Goal: Transaction & Acquisition: Book appointment/travel/reservation

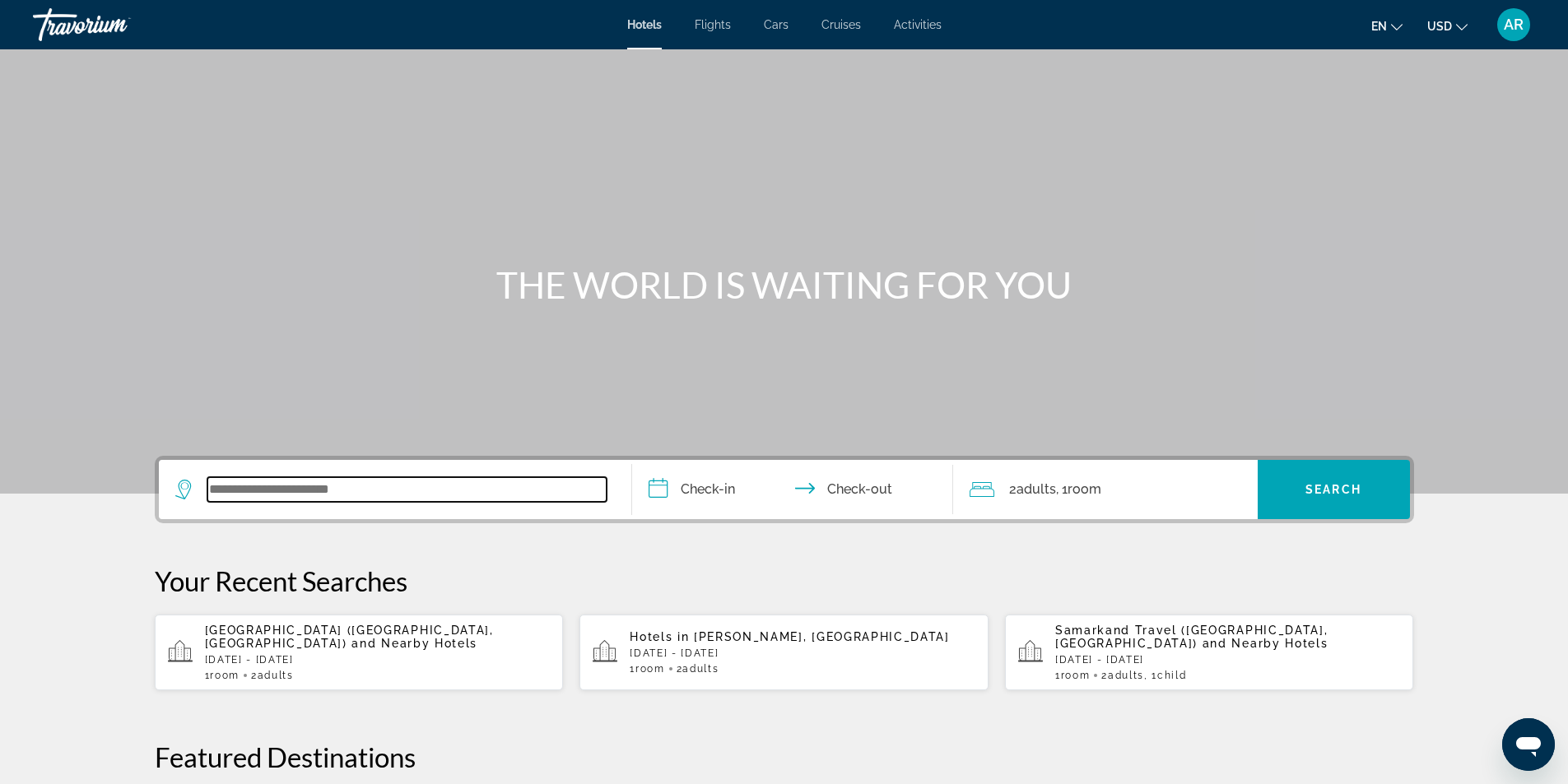
click at [210, 485] on input "Search widget" at bounding box center [406, 489] width 400 height 25
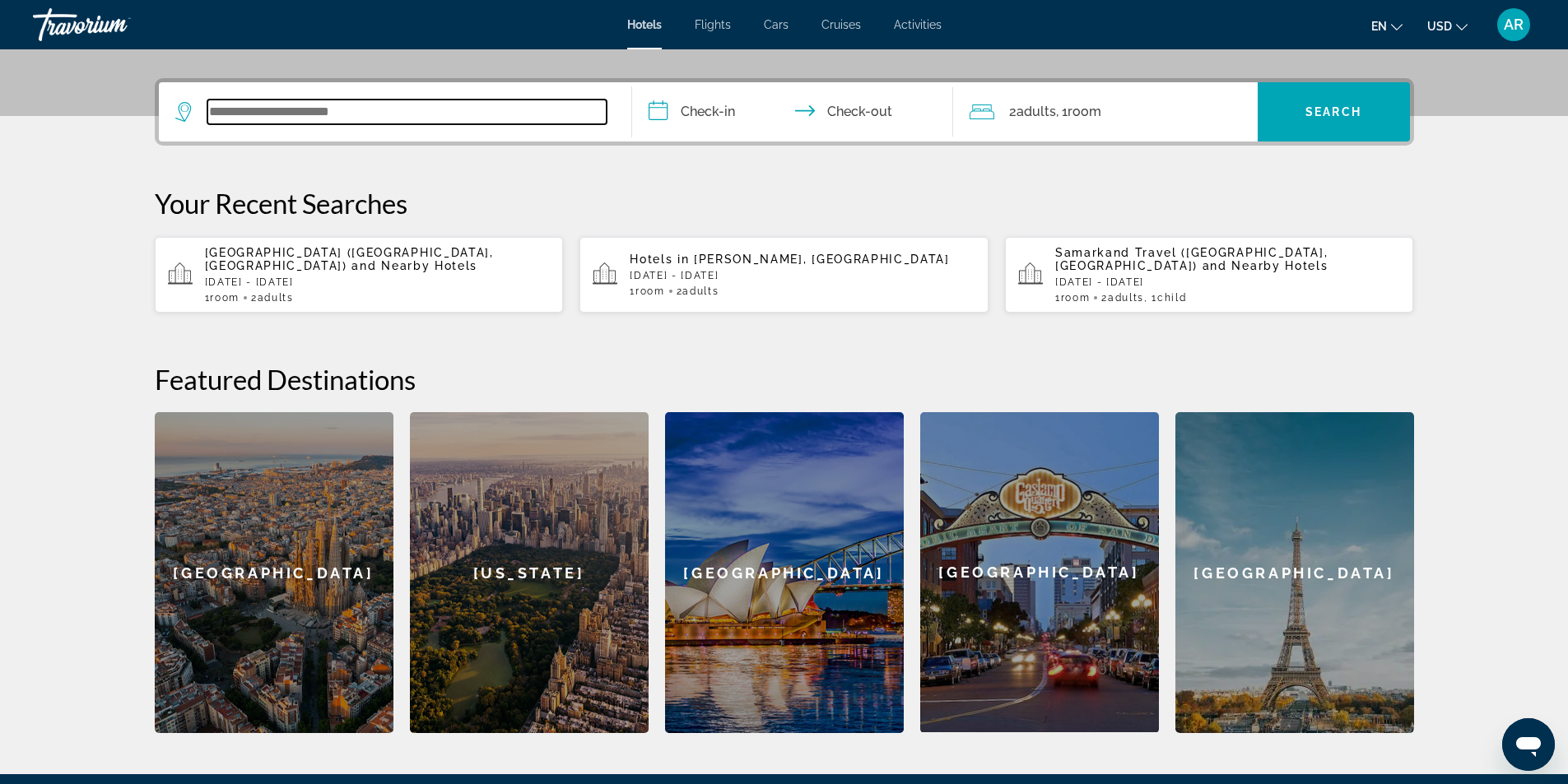
scroll to position [402, 0]
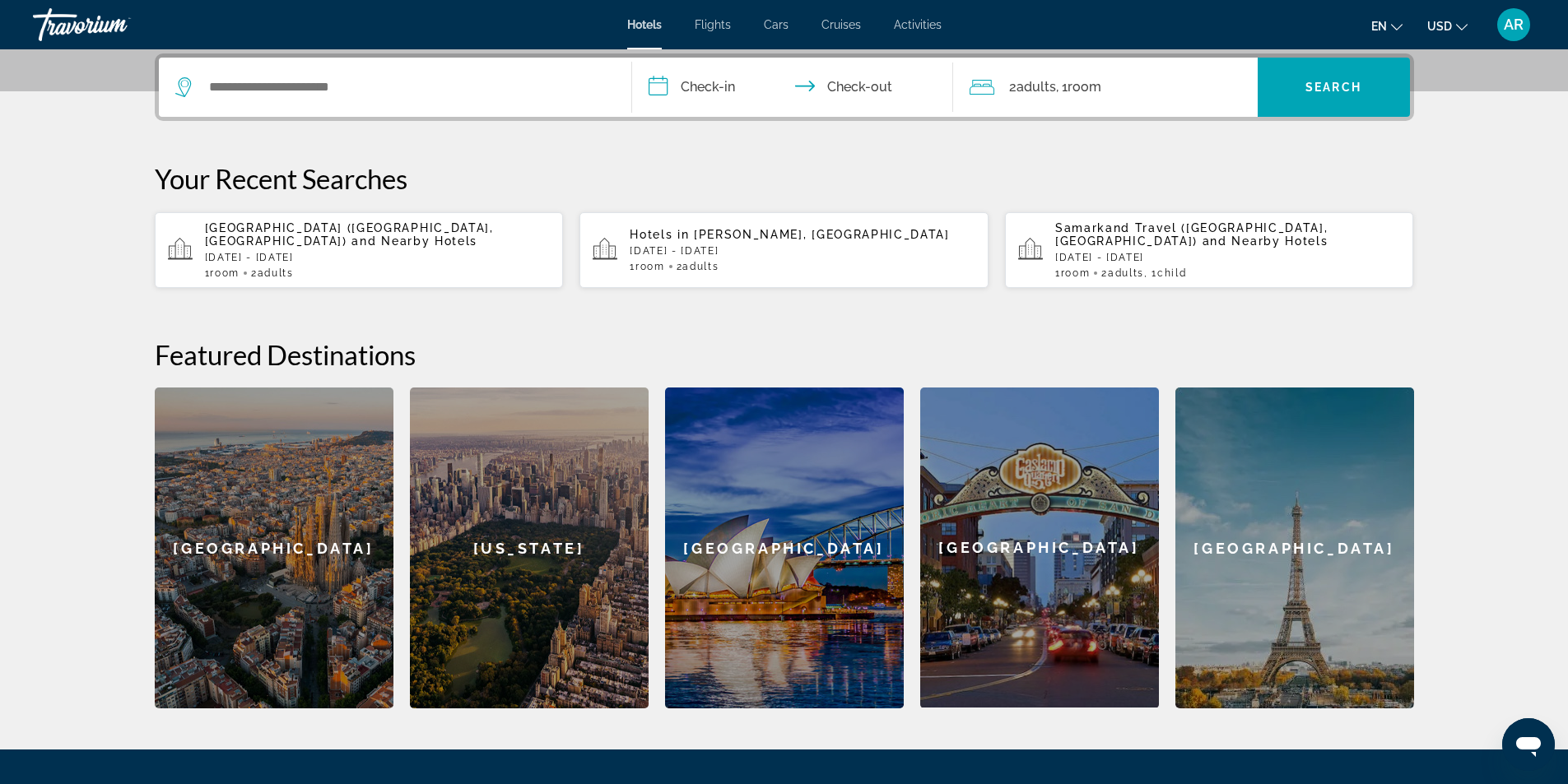
click at [1067, 264] on div "Samarkand Travel ([GEOGRAPHIC_DATA], [GEOGRAPHIC_DATA]) and Nearby Hotels [DATE…" at bounding box center [1228, 250] width 345 height 58
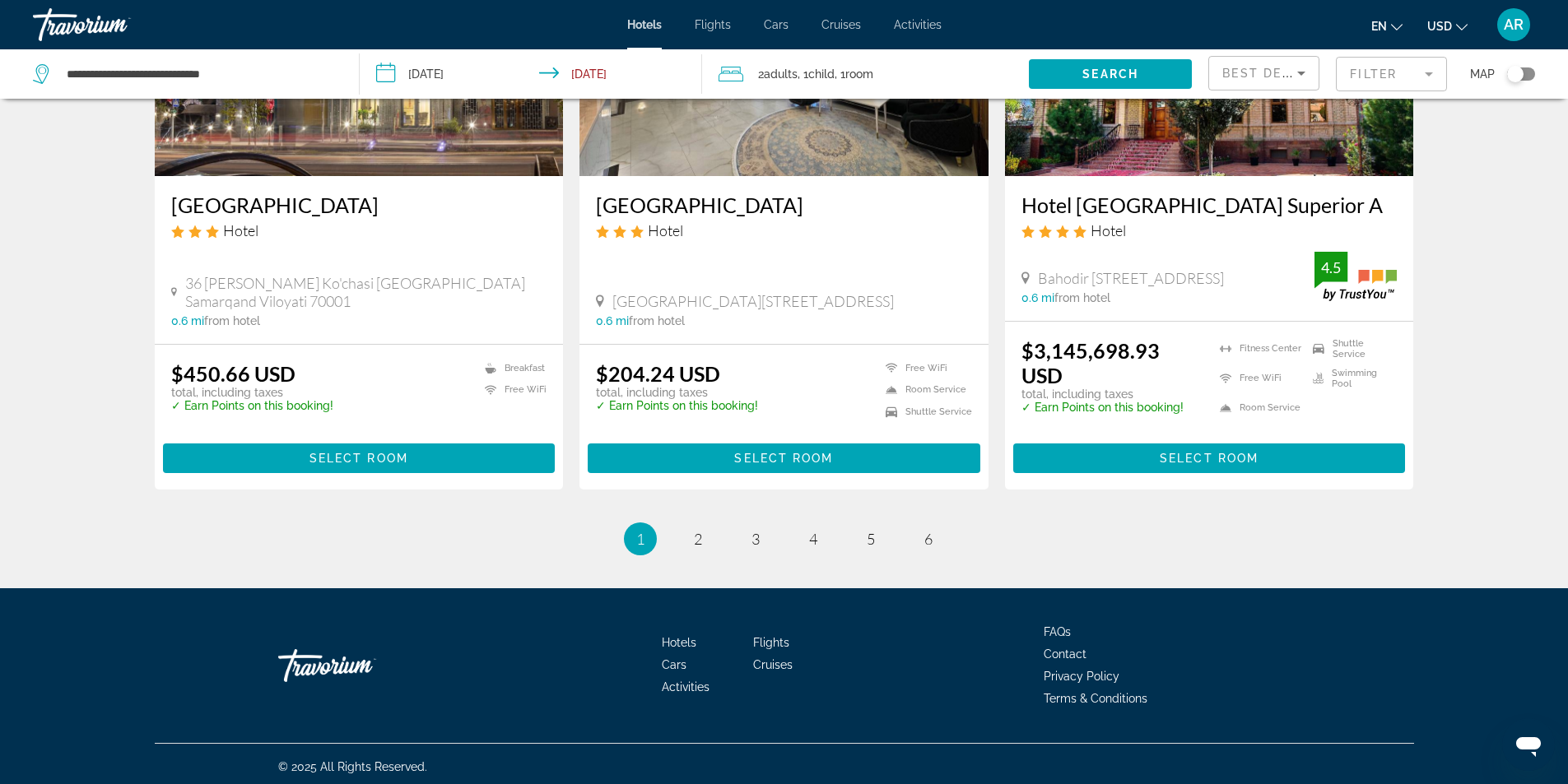
scroll to position [2051, 0]
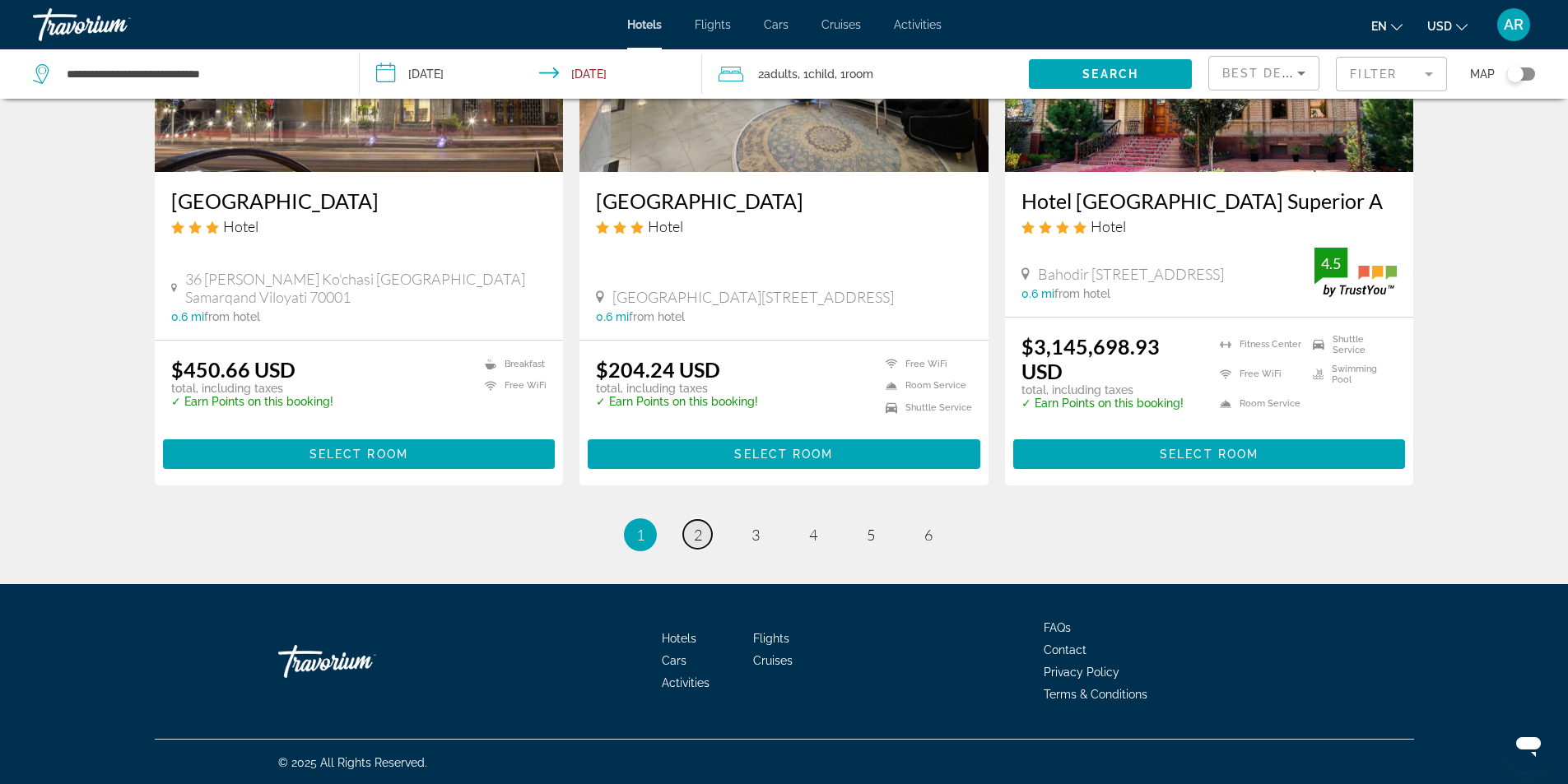
click at [694, 538] on span "2" at bounding box center [699, 534] width 9 height 18
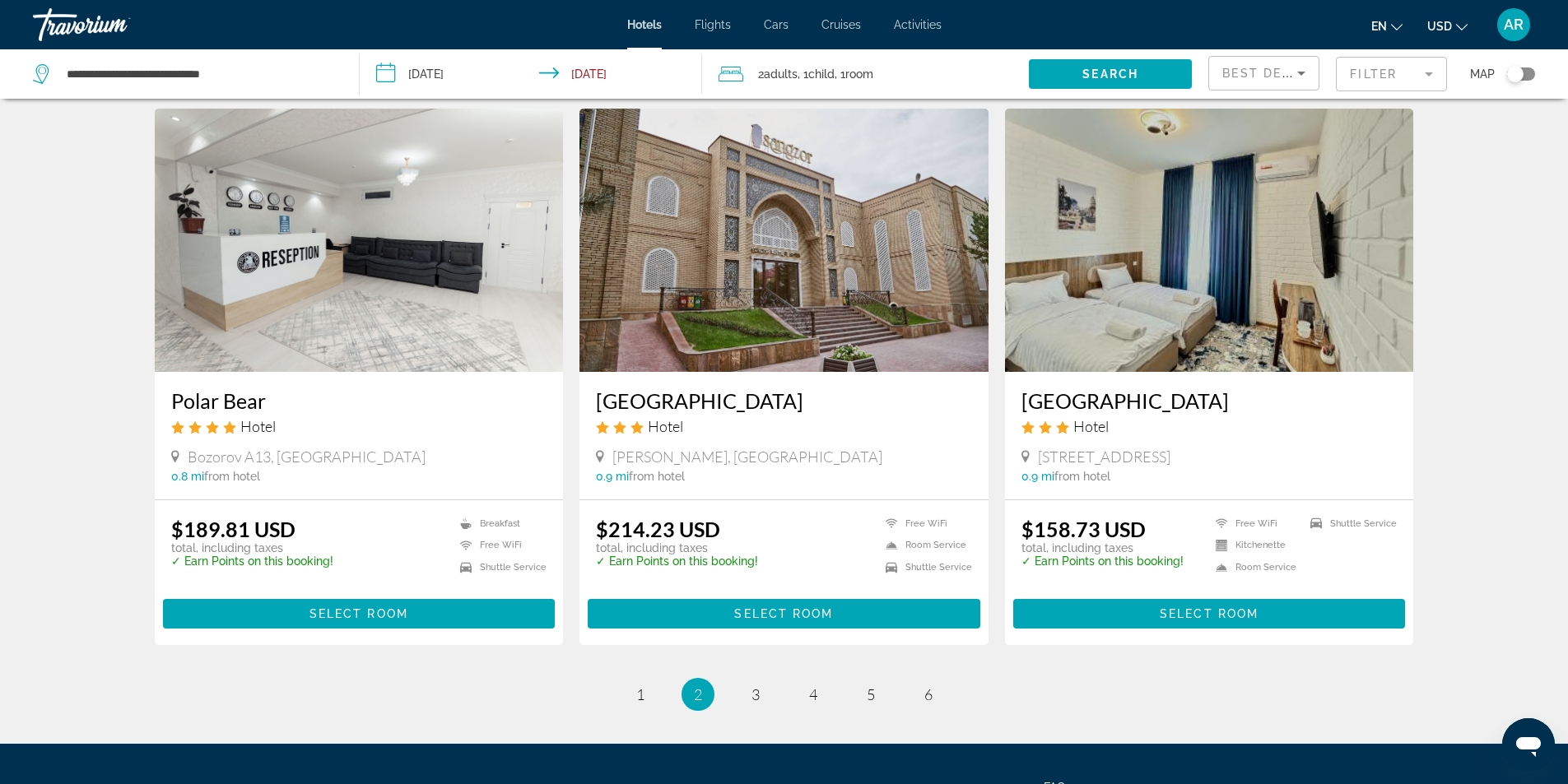
scroll to position [2015, 0]
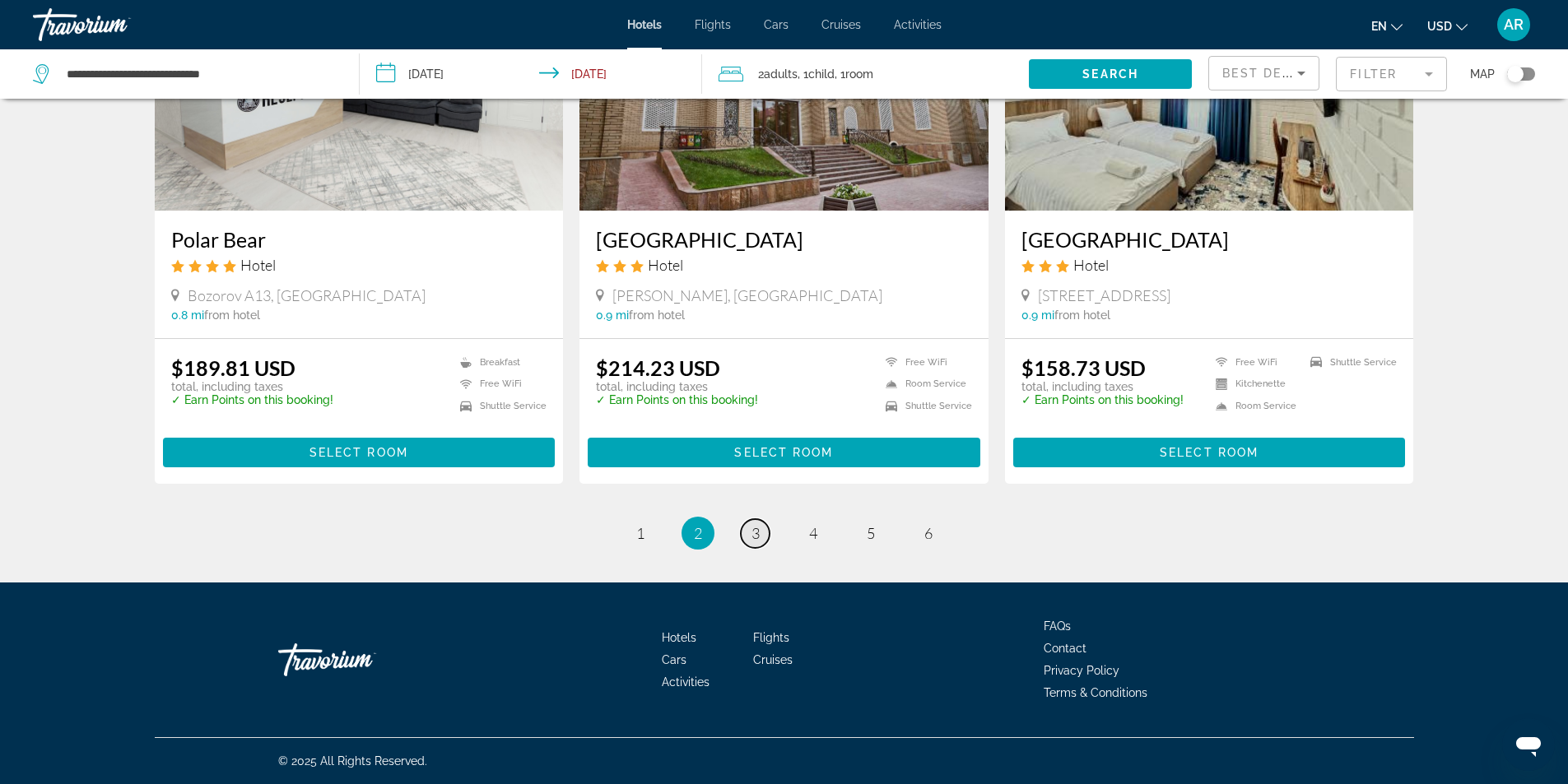
click at [756, 529] on span "3" at bounding box center [756, 532] width 9 height 18
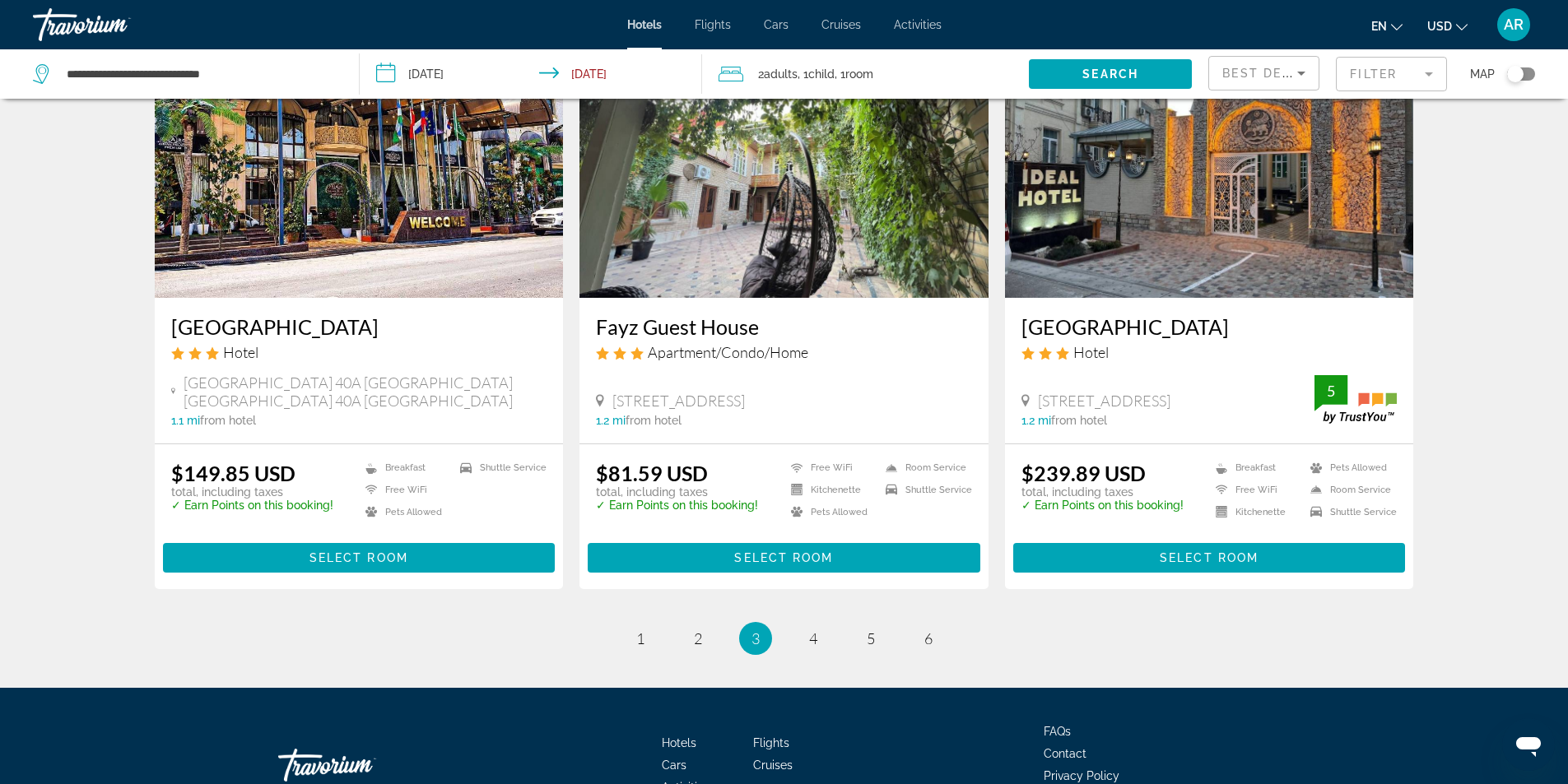
scroll to position [1974, 0]
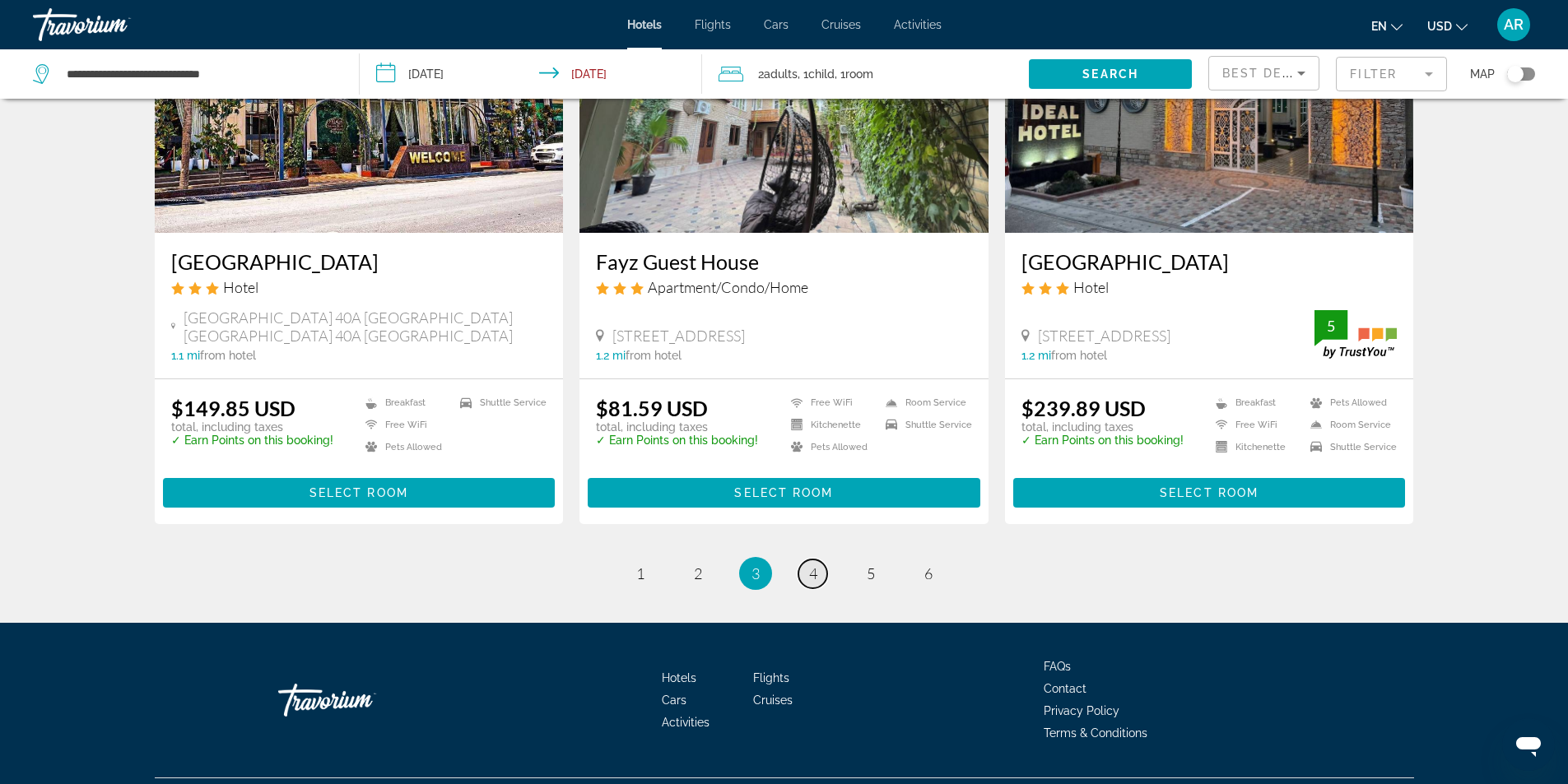
click at [815, 564] on span "4" at bounding box center [814, 573] width 9 height 18
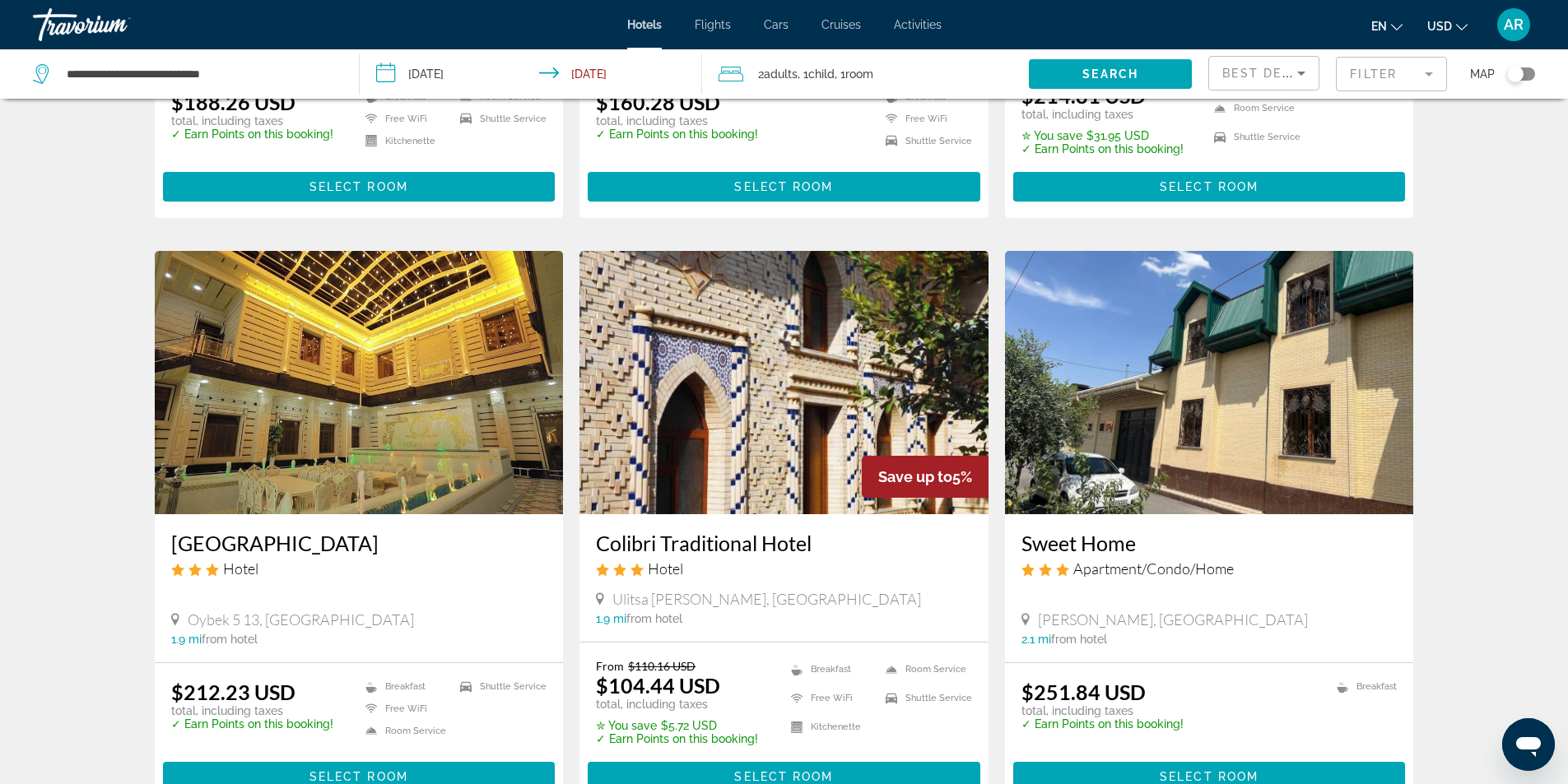
scroll to position [1893, 0]
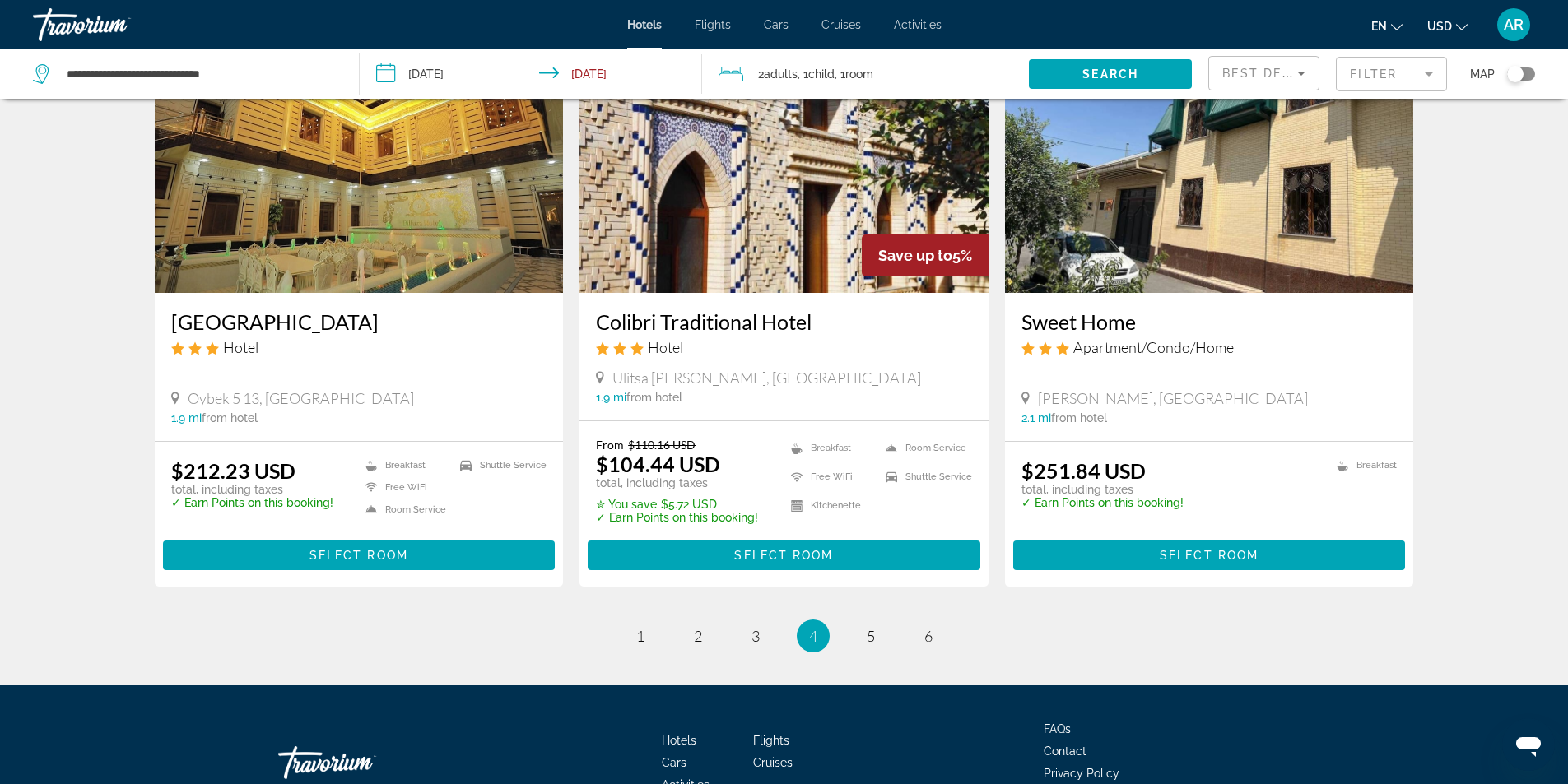
click at [854, 637] on li "page 5" at bounding box center [870, 635] width 33 height 33
click at [868, 636] on span "5" at bounding box center [871, 635] width 9 height 18
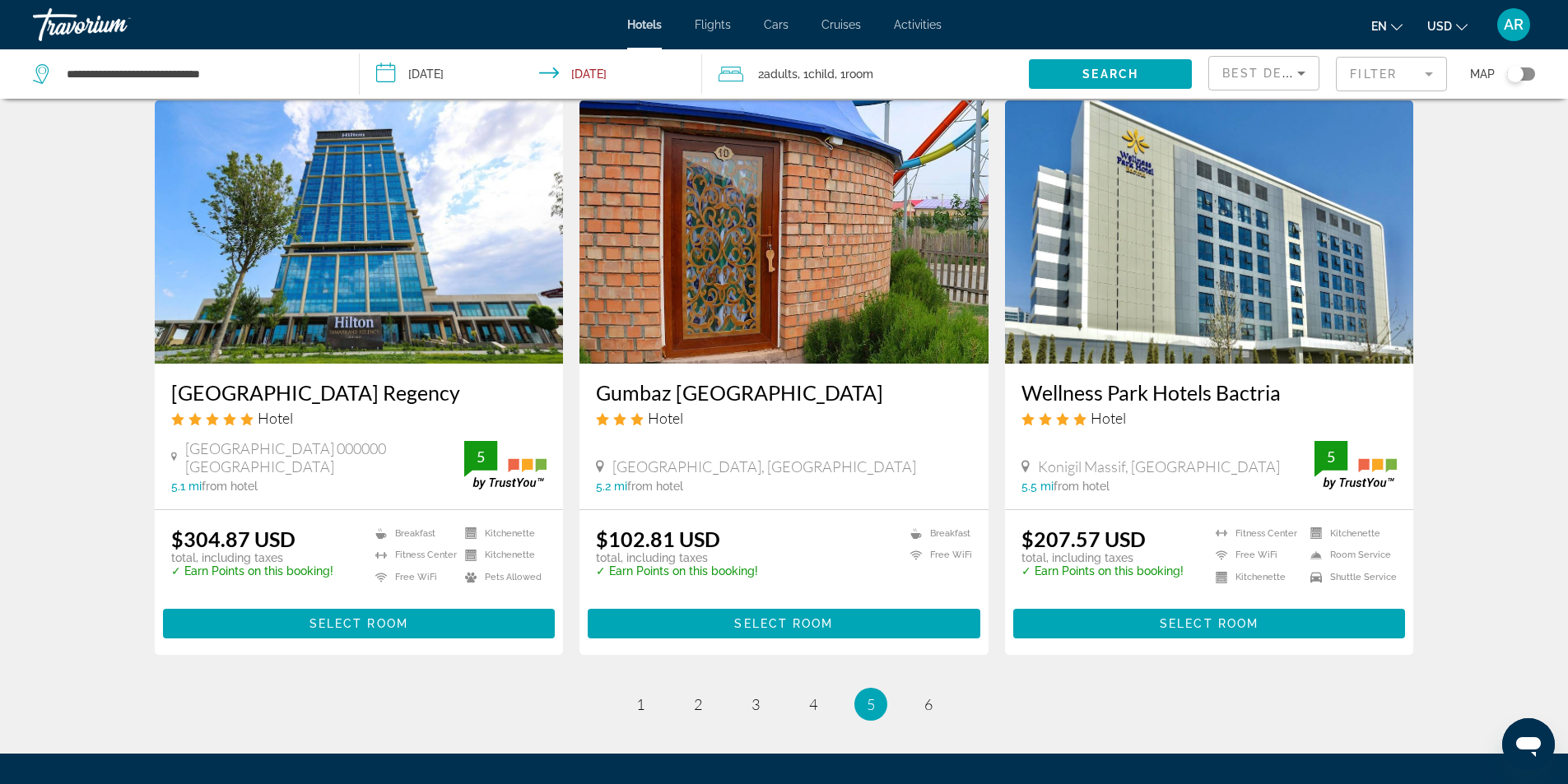
scroll to position [1893, 0]
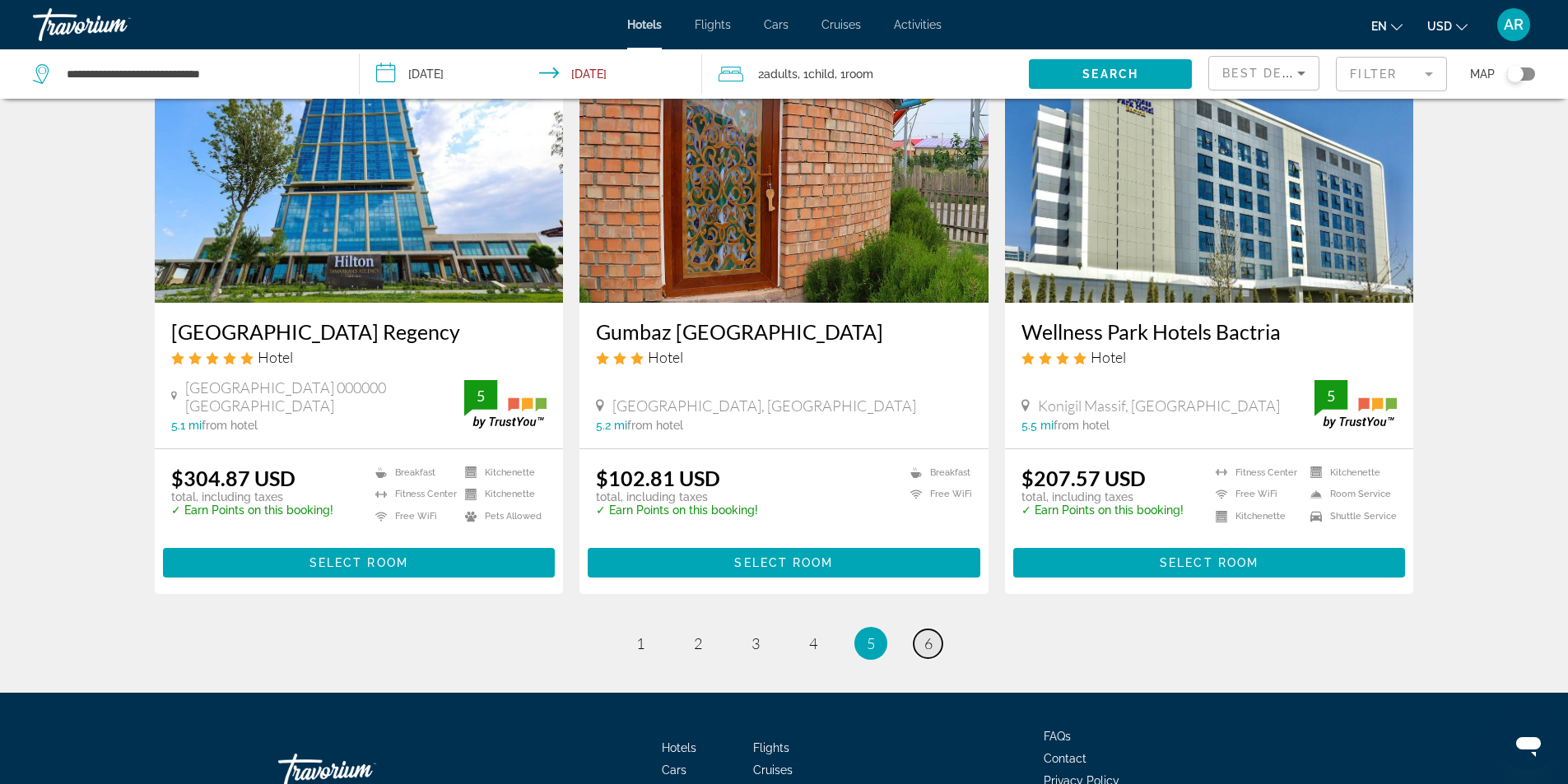
click at [929, 635] on span "6" at bounding box center [929, 643] width 9 height 18
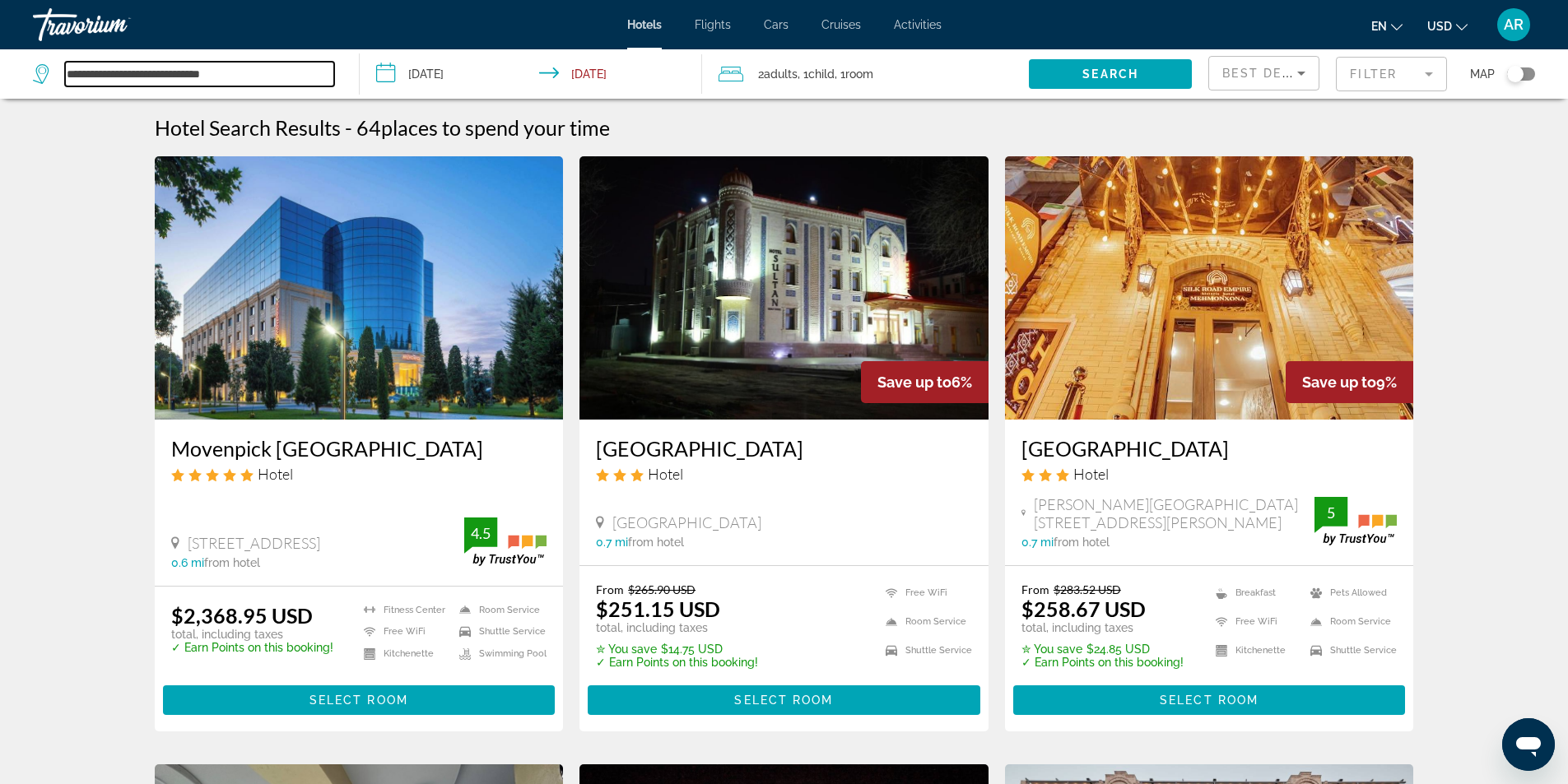
click at [69, 76] on input "**********" at bounding box center [199, 74] width 269 height 25
click at [258, 72] on input "**********" at bounding box center [199, 74] width 269 height 25
type input "*"
click at [69, 70] on input "Search widget" at bounding box center [199, 74] width 269 height 25
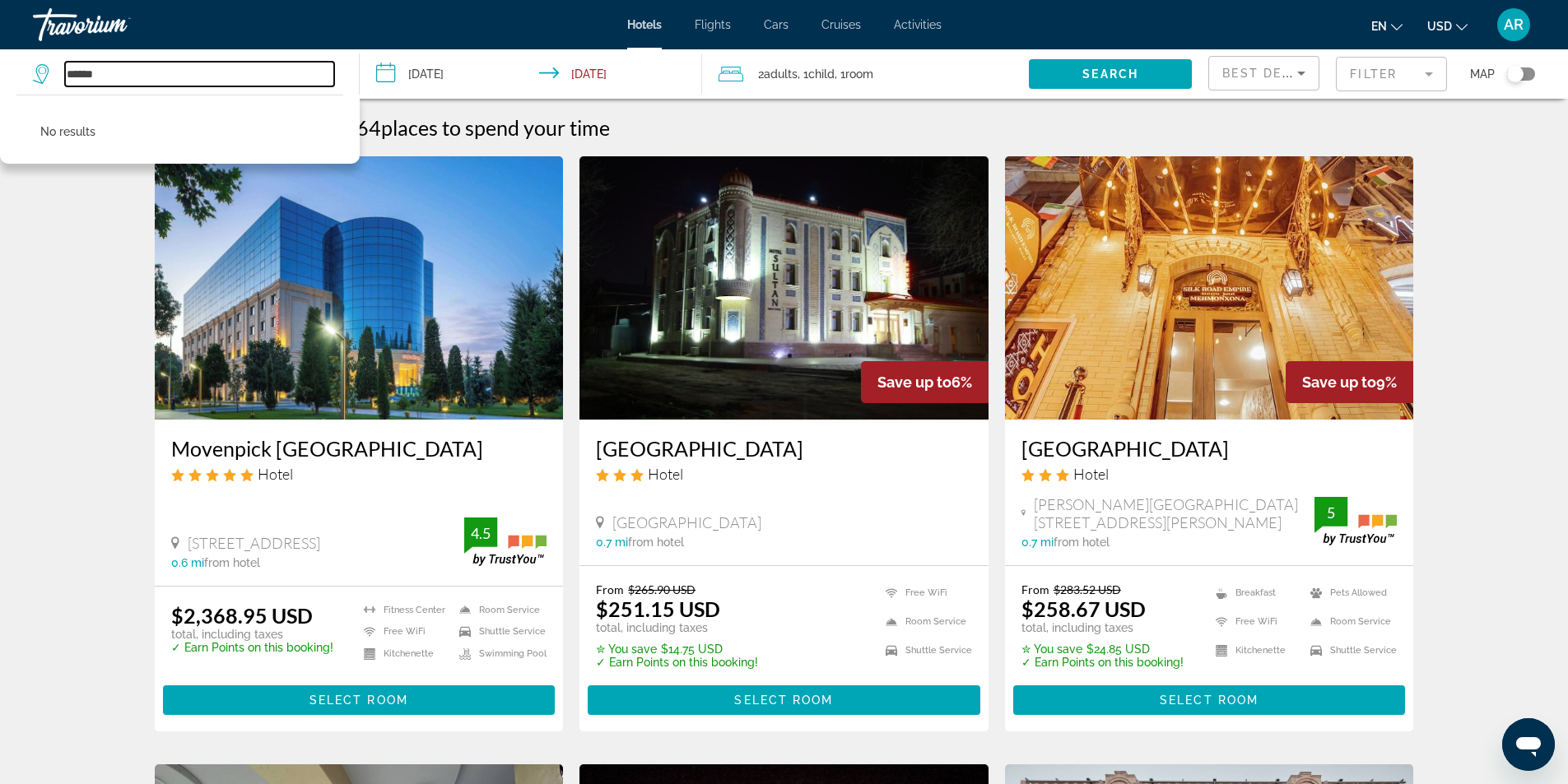
type input "******"
click at [640, 25] on span "Hotels" at bounding box center [644, 24] width 34 height 13
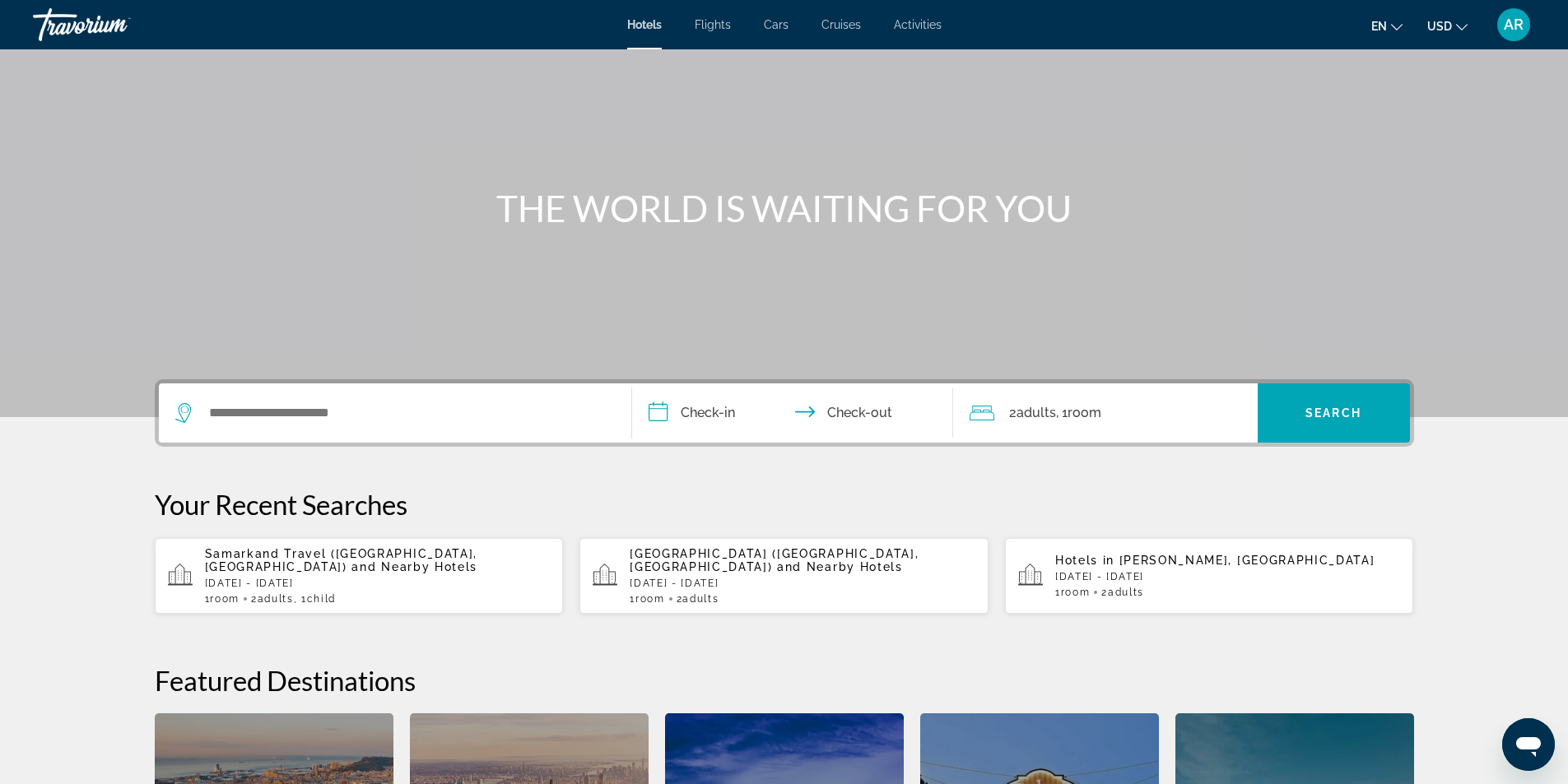
scroll to position [76, 0]
click at [201, 410] on div "Search widget" at bounding box center [391, 414] width 431 height 25
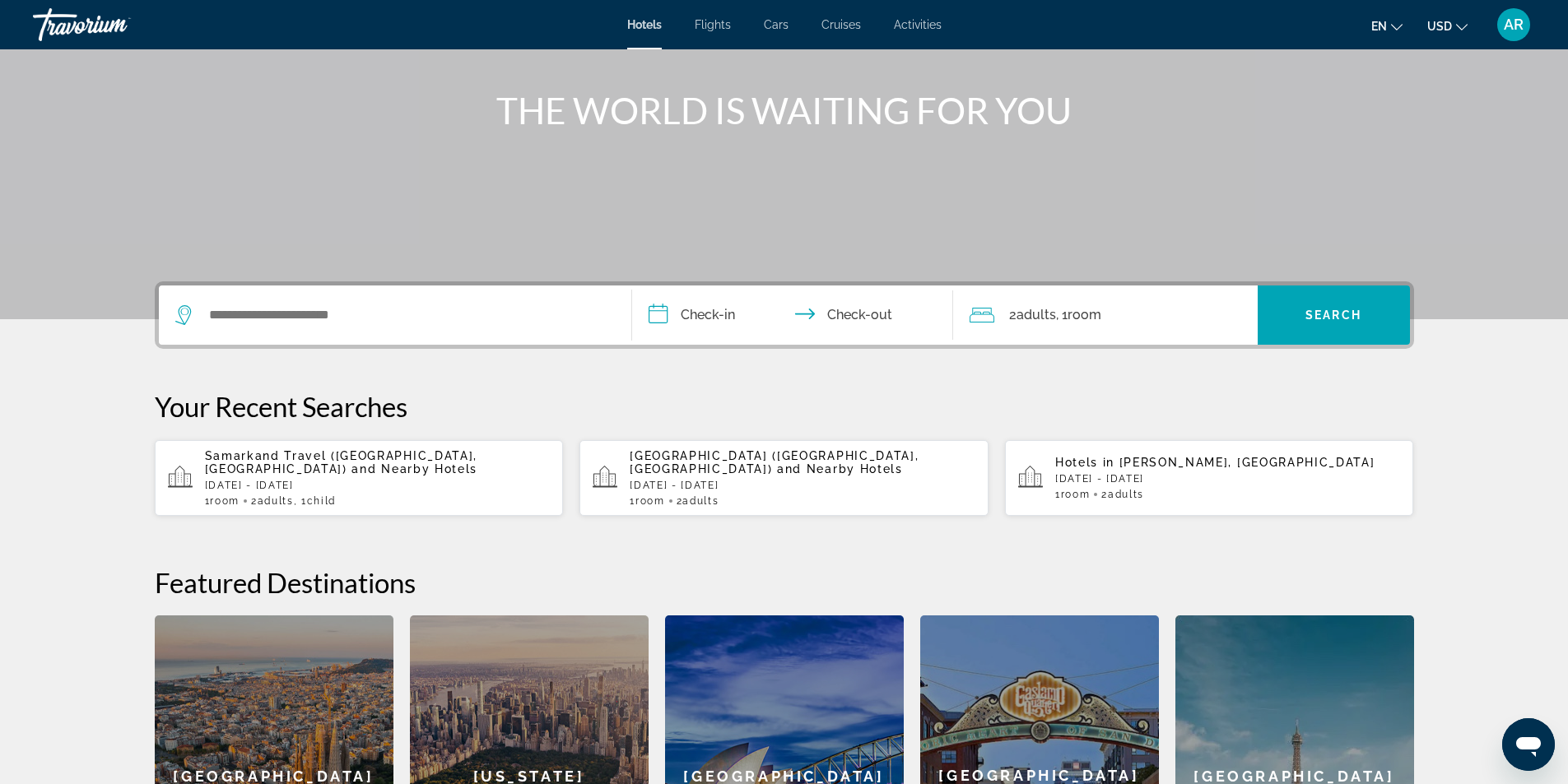
scroll to position [155, 0]
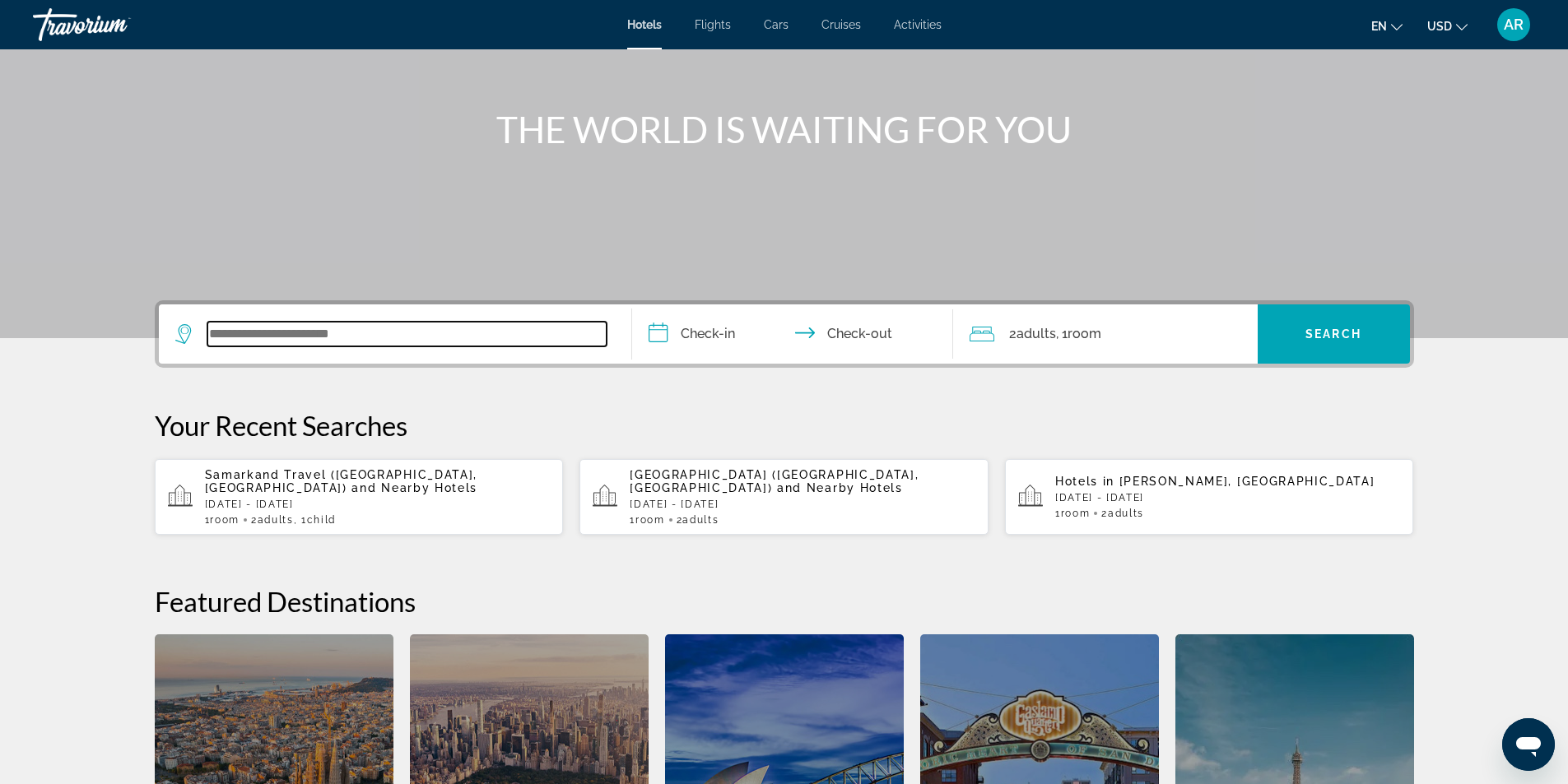
click at [209, 330] on input "Search widget" at bounding box center [406, 334] width 400 height 25
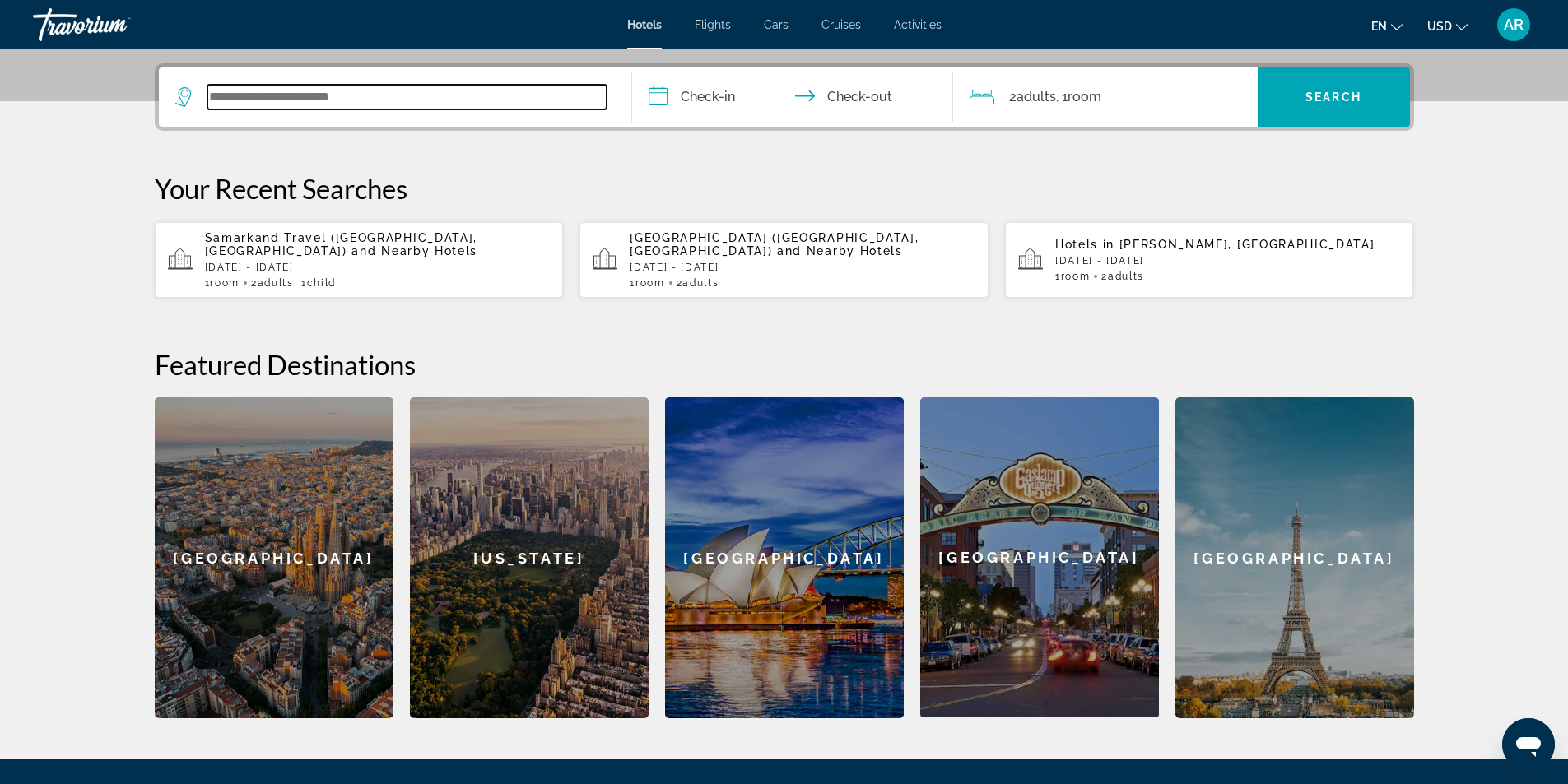
scroll to position [402, 0]
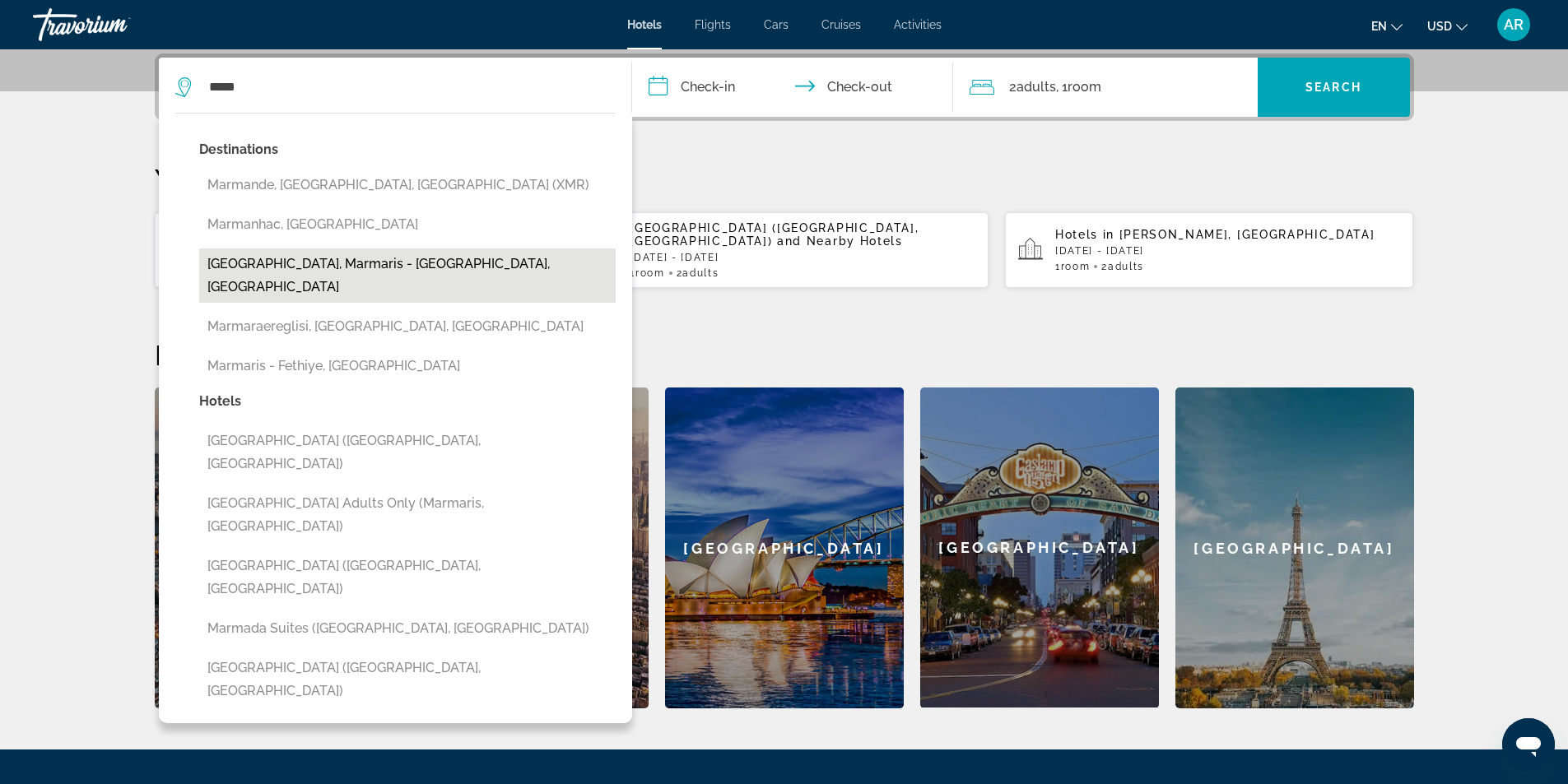
click at [314, 274] on button "[GEOGRAPHIC_DATA], Marmaris - [GEOGRAPHIC_DATA], [GEOGRAPHIC_DATA]" at bounding box center [407, 275] width 417 height 54
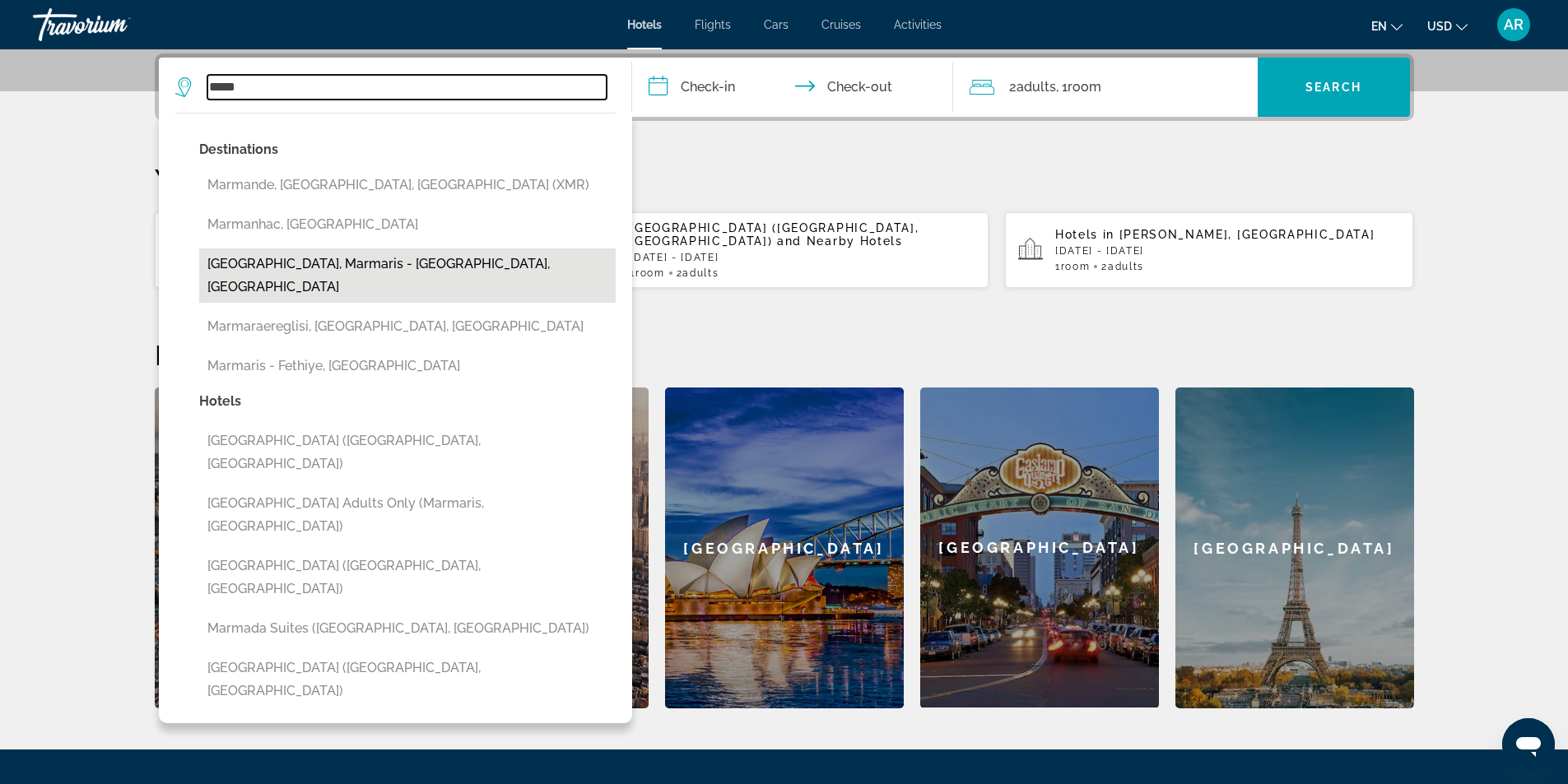
type input "**********"
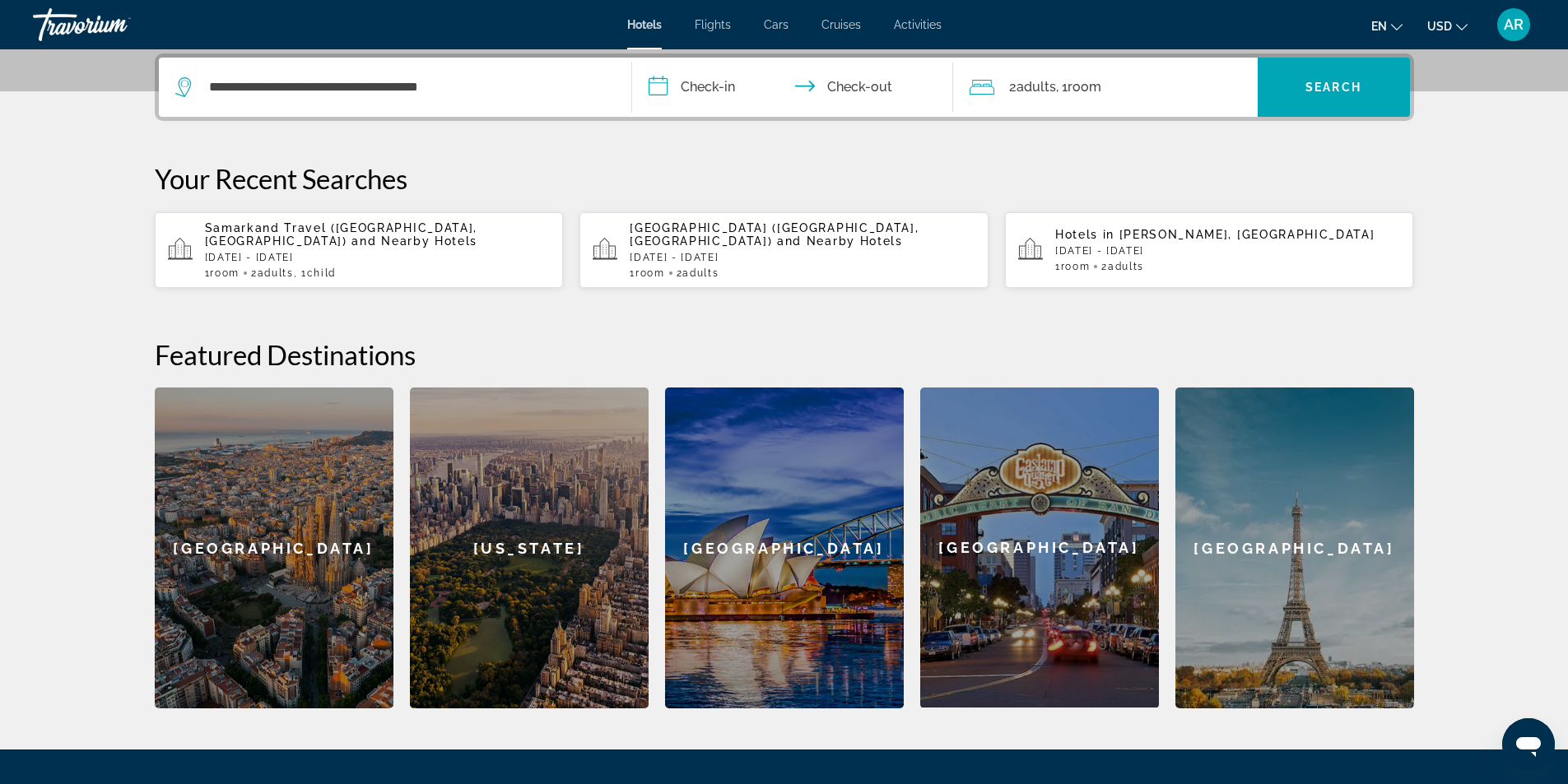
click at [683, 88] on input "**********" at bounding box center [796, 89] width 327 height 64
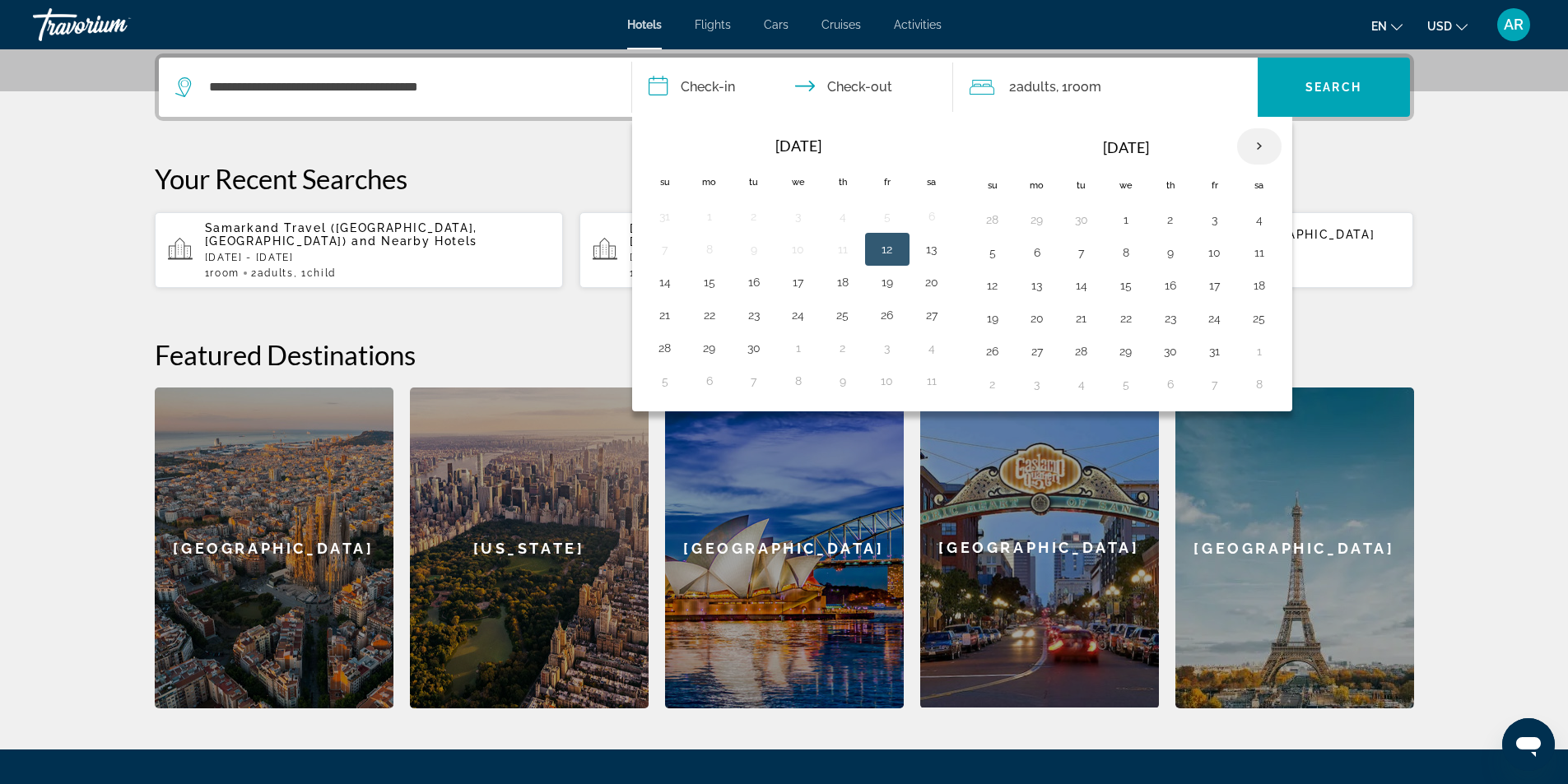
click at [1258, 145] on th "Next month" at bounding box center [1260, 146] width 45 height 36
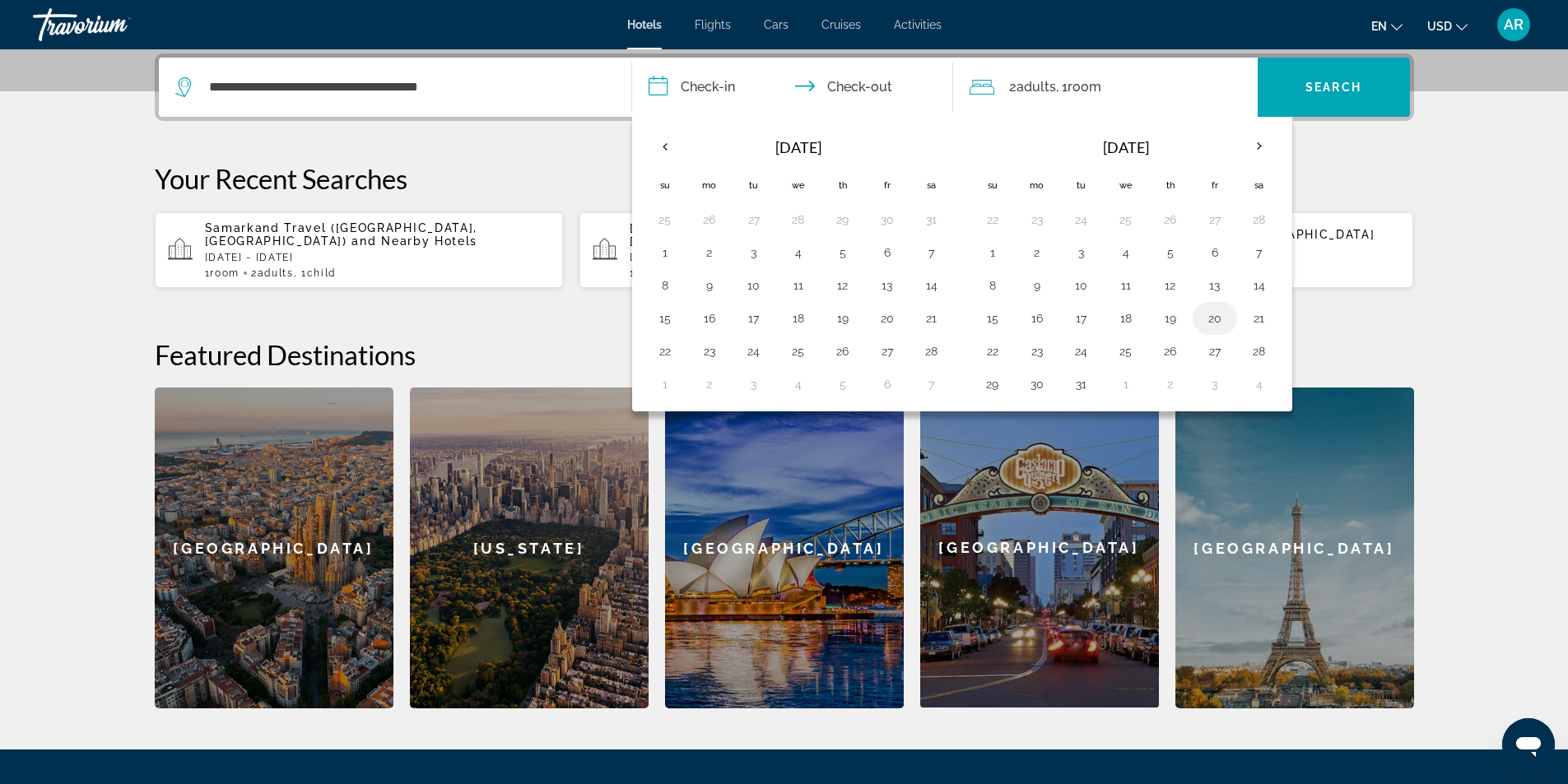
click at [1216, 310] on button "20" at bounding box center [1215, 318] width 27 height 23
click at [1216, 348] on button "27" at bounding box center [1215, 351] width 27 height 23
type input "**********"
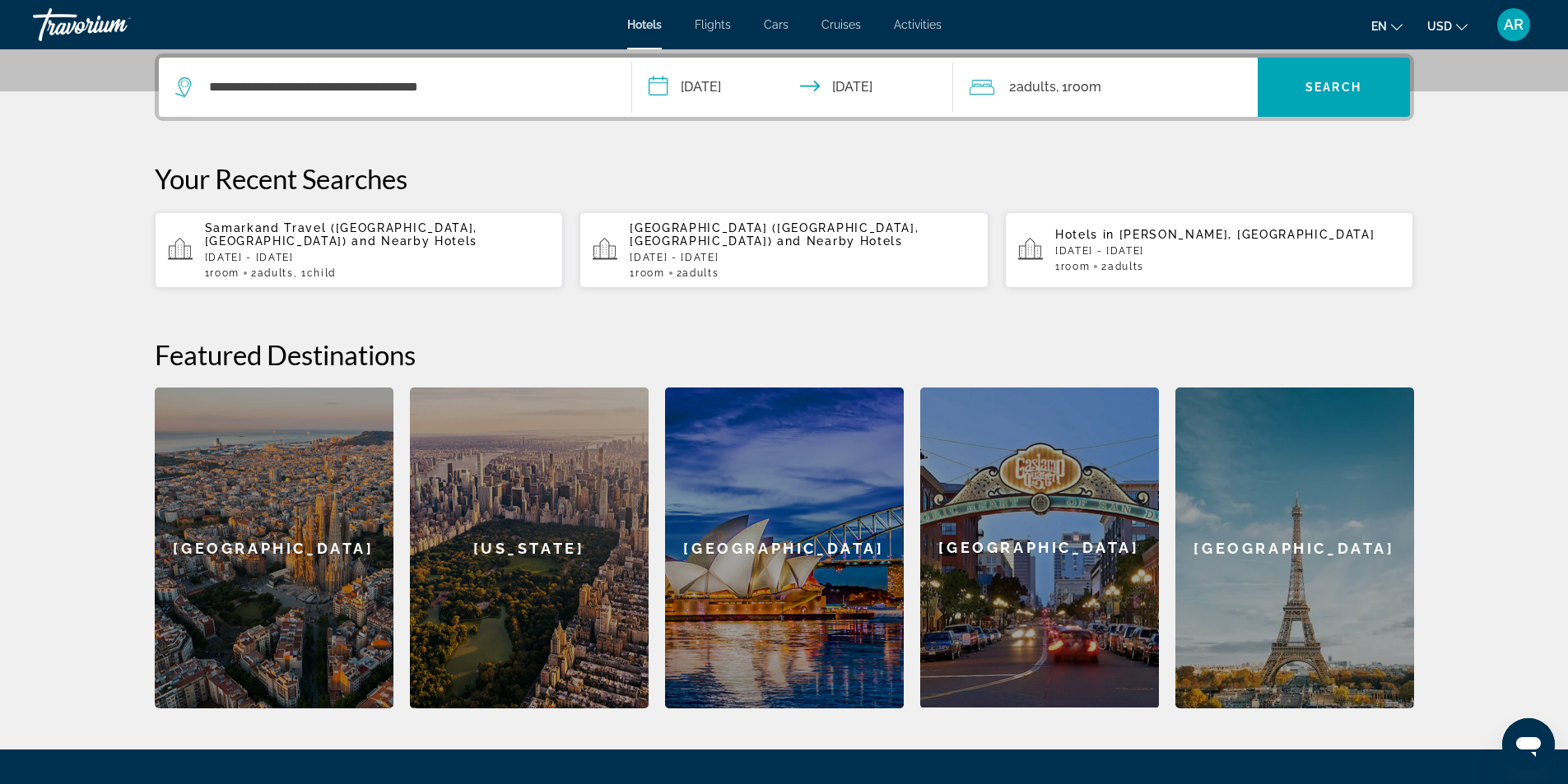
click at [1025, 90] on span "Adults" at bounding box center [1036, 87] width 40 height 15
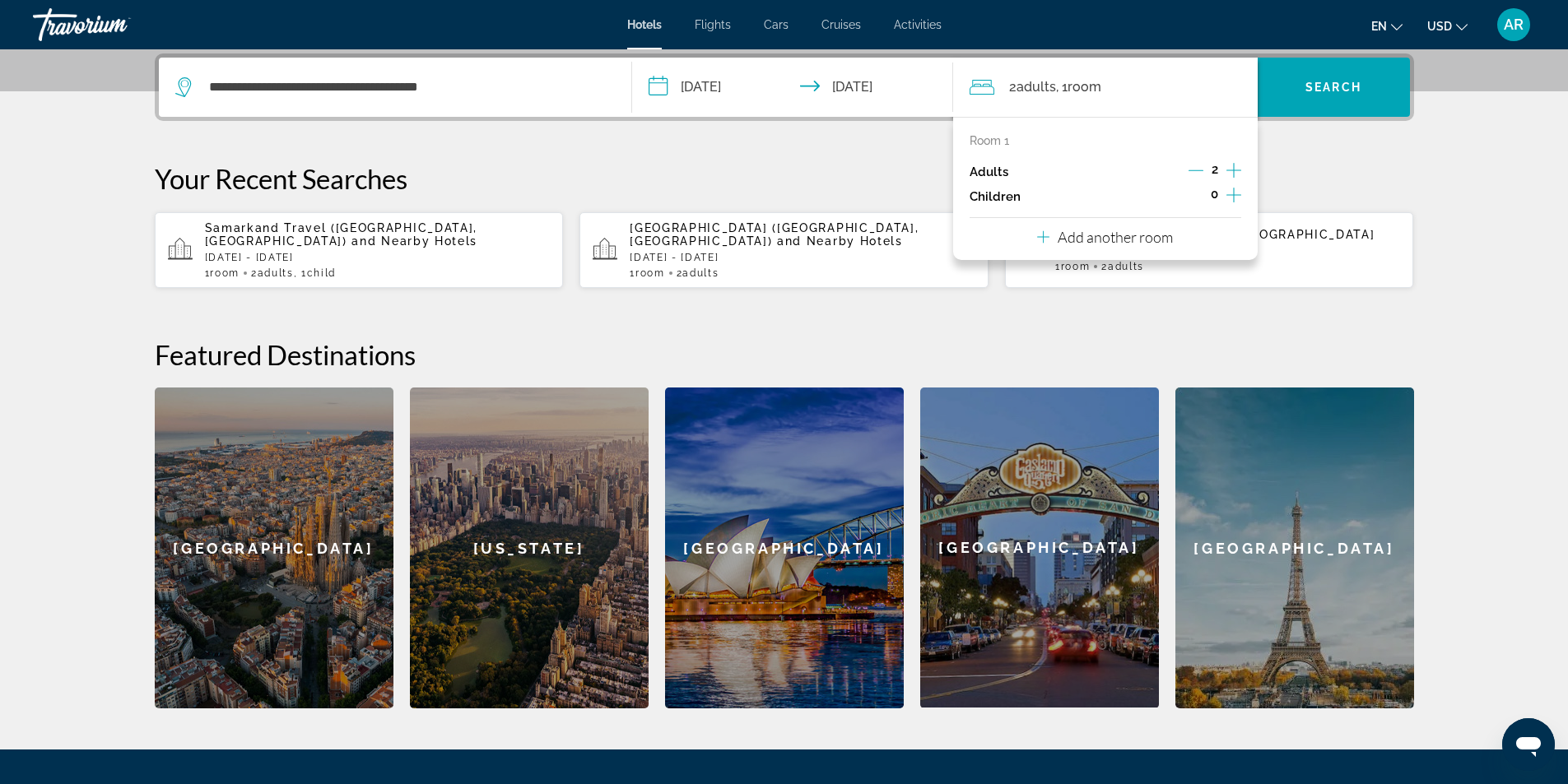
click at [1015, 198] on p "Children" at bounding box center [995, 197] width 51 height 14
click at [1235, 198] on icon "Increment children" at bounding box center [1234, 195] width 15 height 20
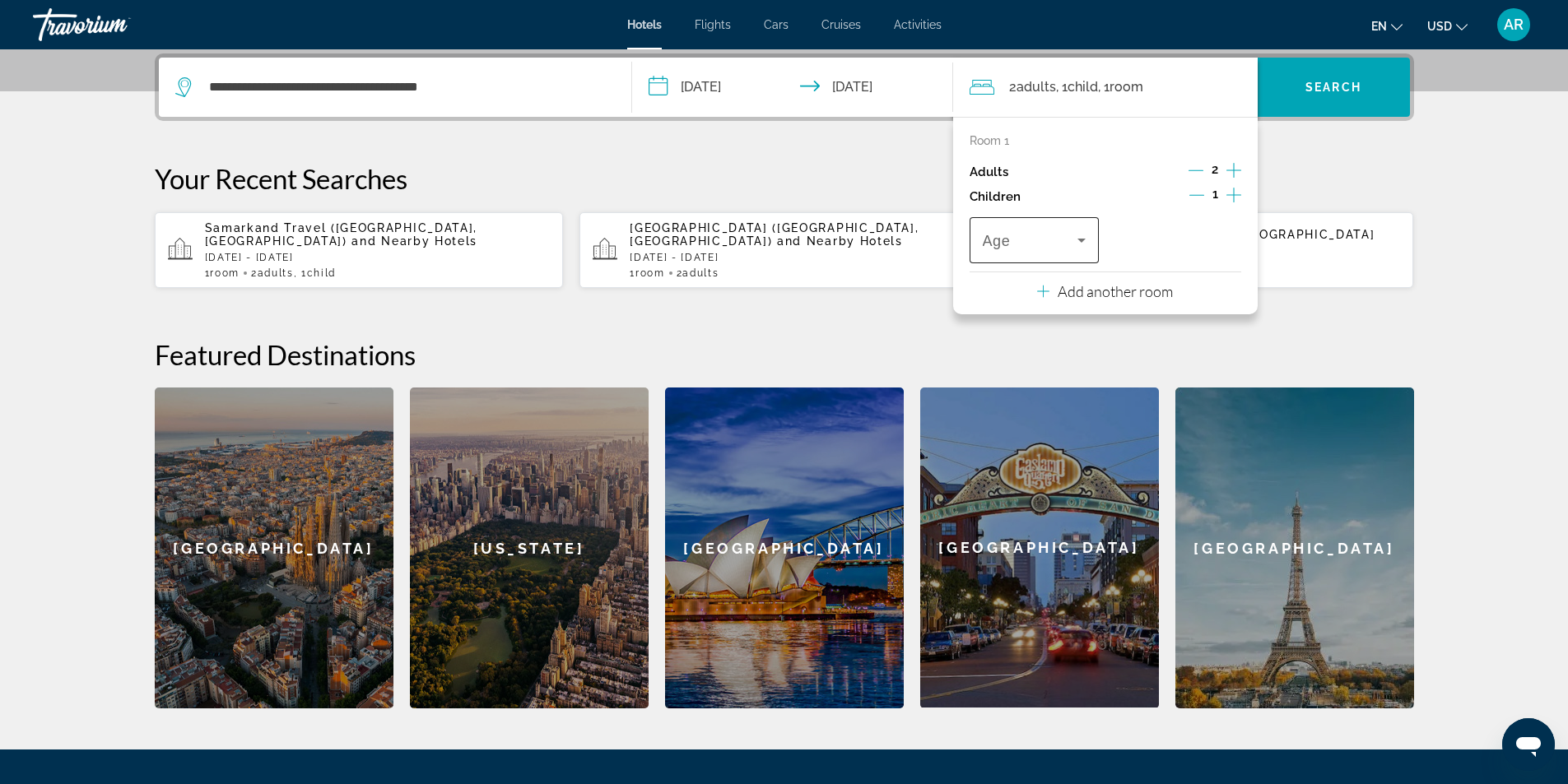
click at [1084, 242] on icon "Travelers: 2 adults, 1 child" at bounding box center [1081, 240] width 20 height 20
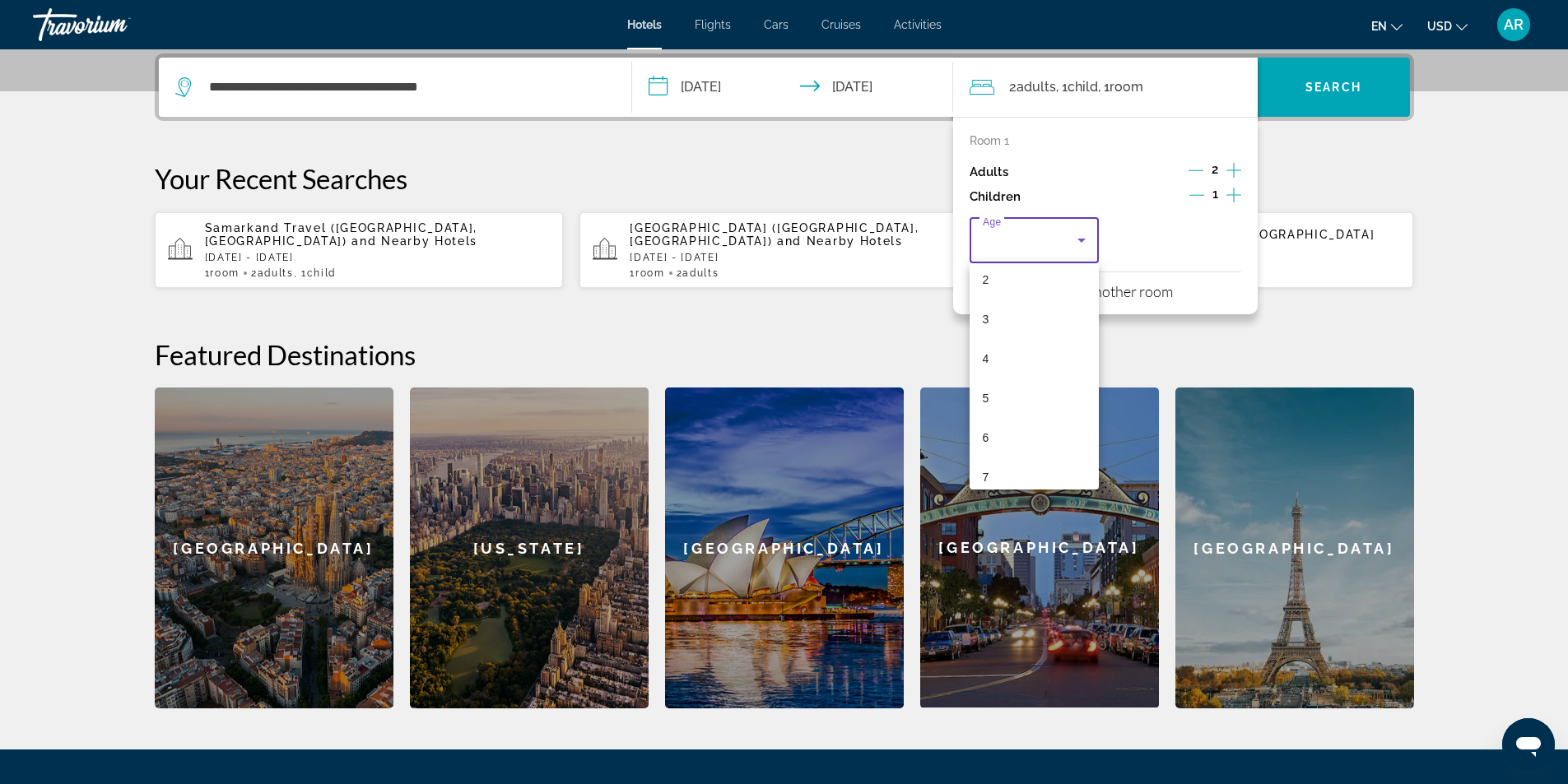
scroll to position [246, 0]
click at [999, 443] on mat-option "10" at bounding box center [1034, 438] width 130 height 40
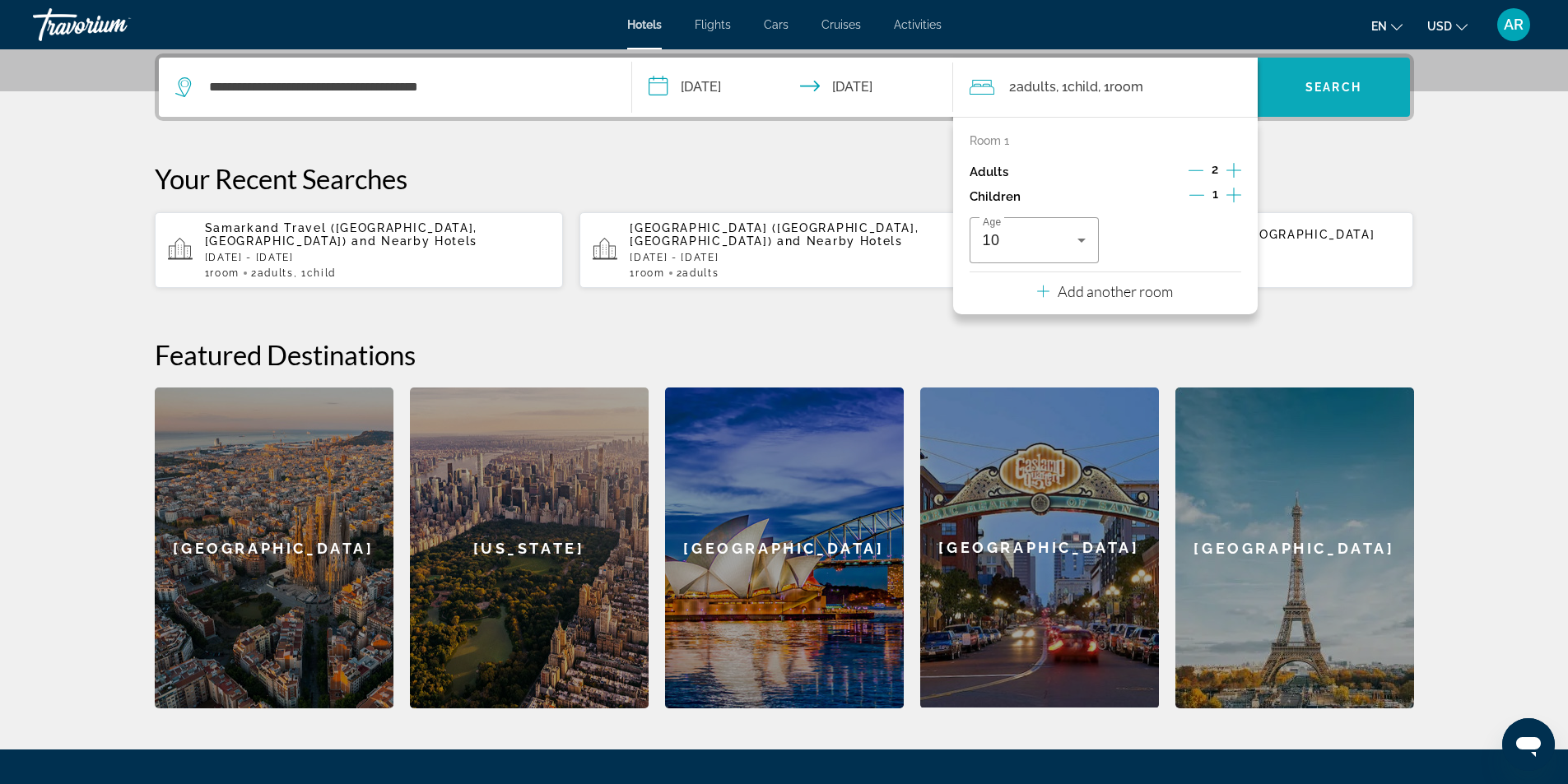
click at [1330, 94] on span "Search widget" at bounding box center [1333, 88] width 152 height 40
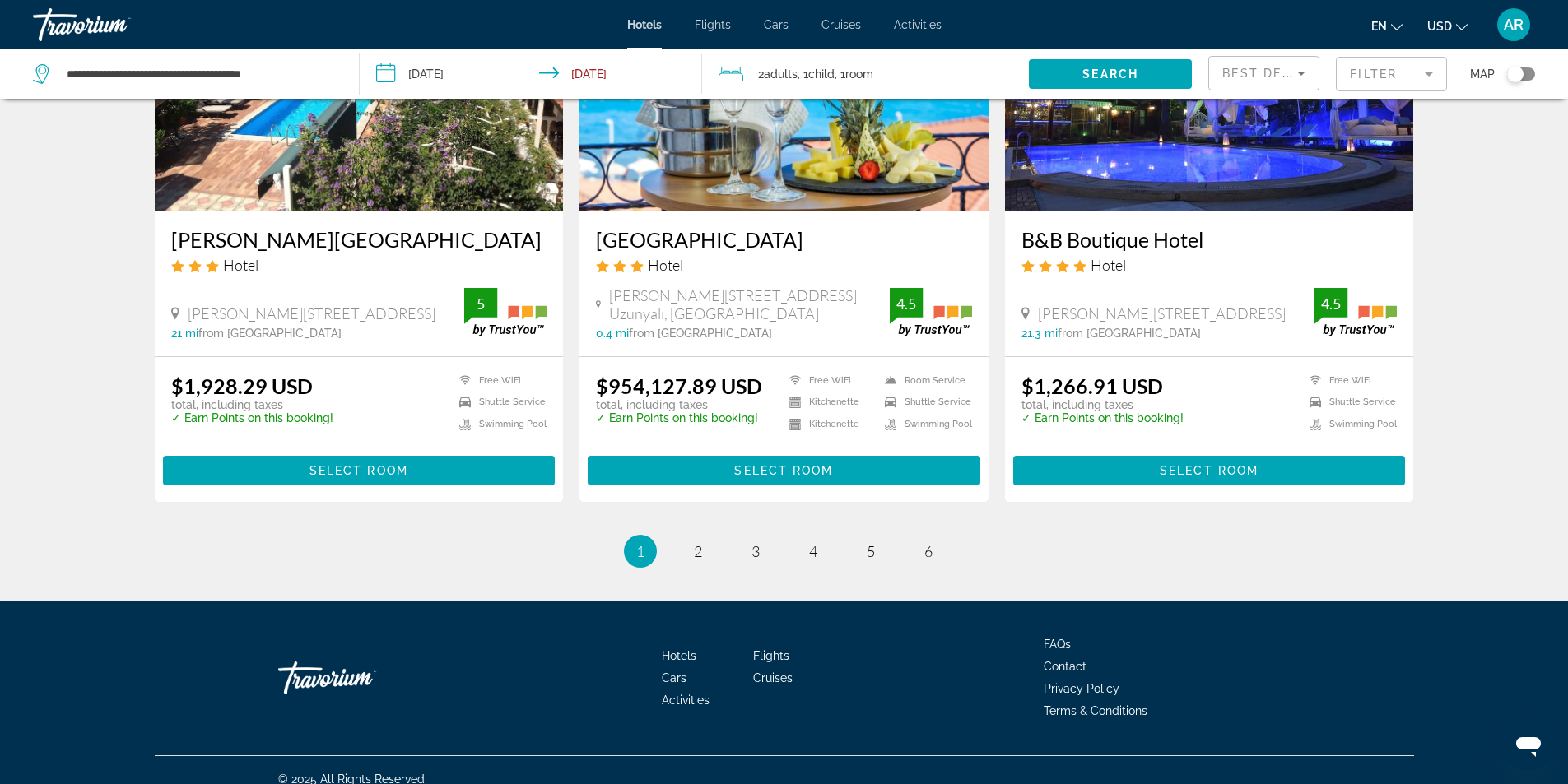
scroll to position [2009, 0]
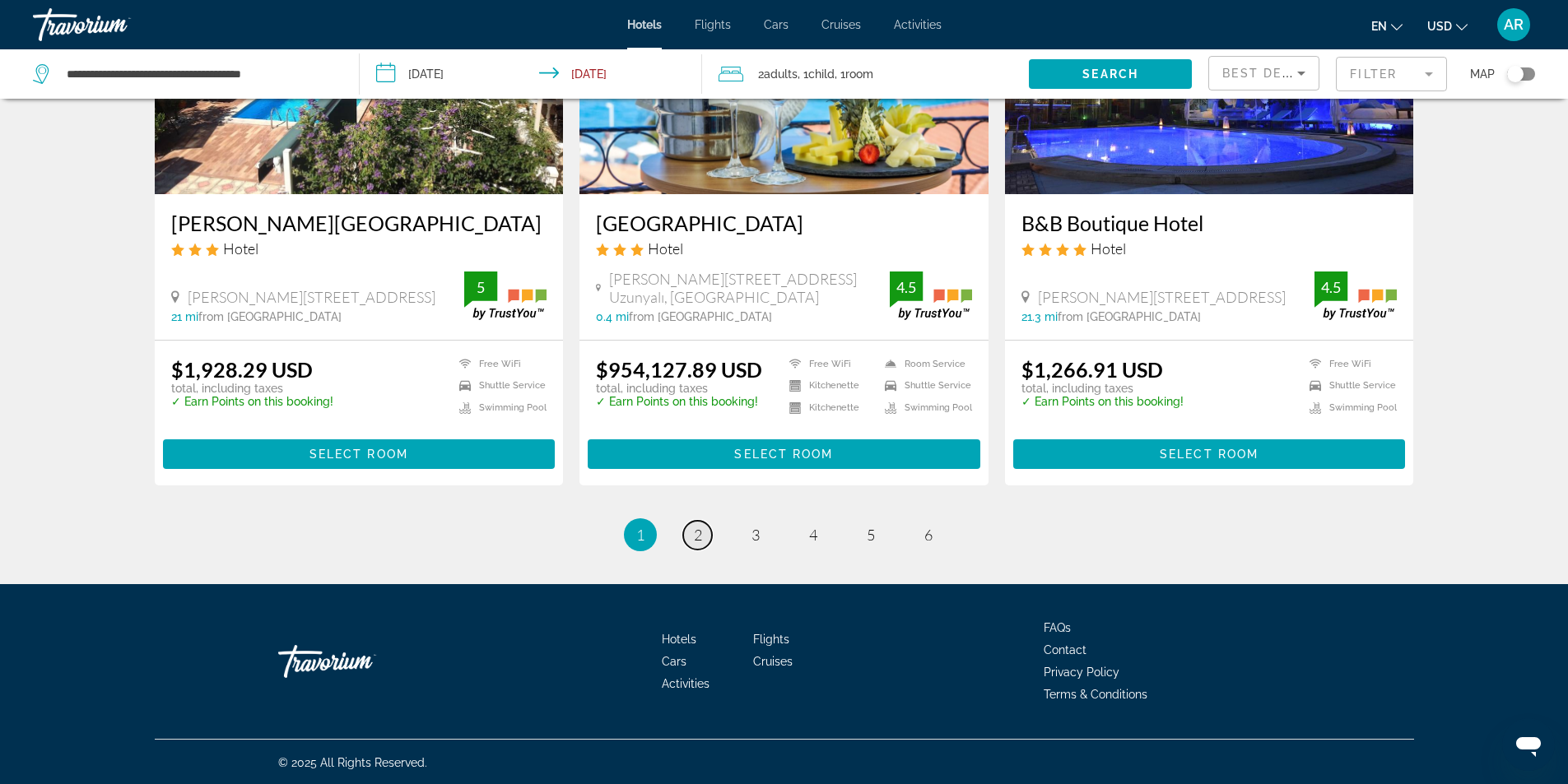
click at [697, 532] on span "2" at bounding box center [699, 534] width 9 height 18
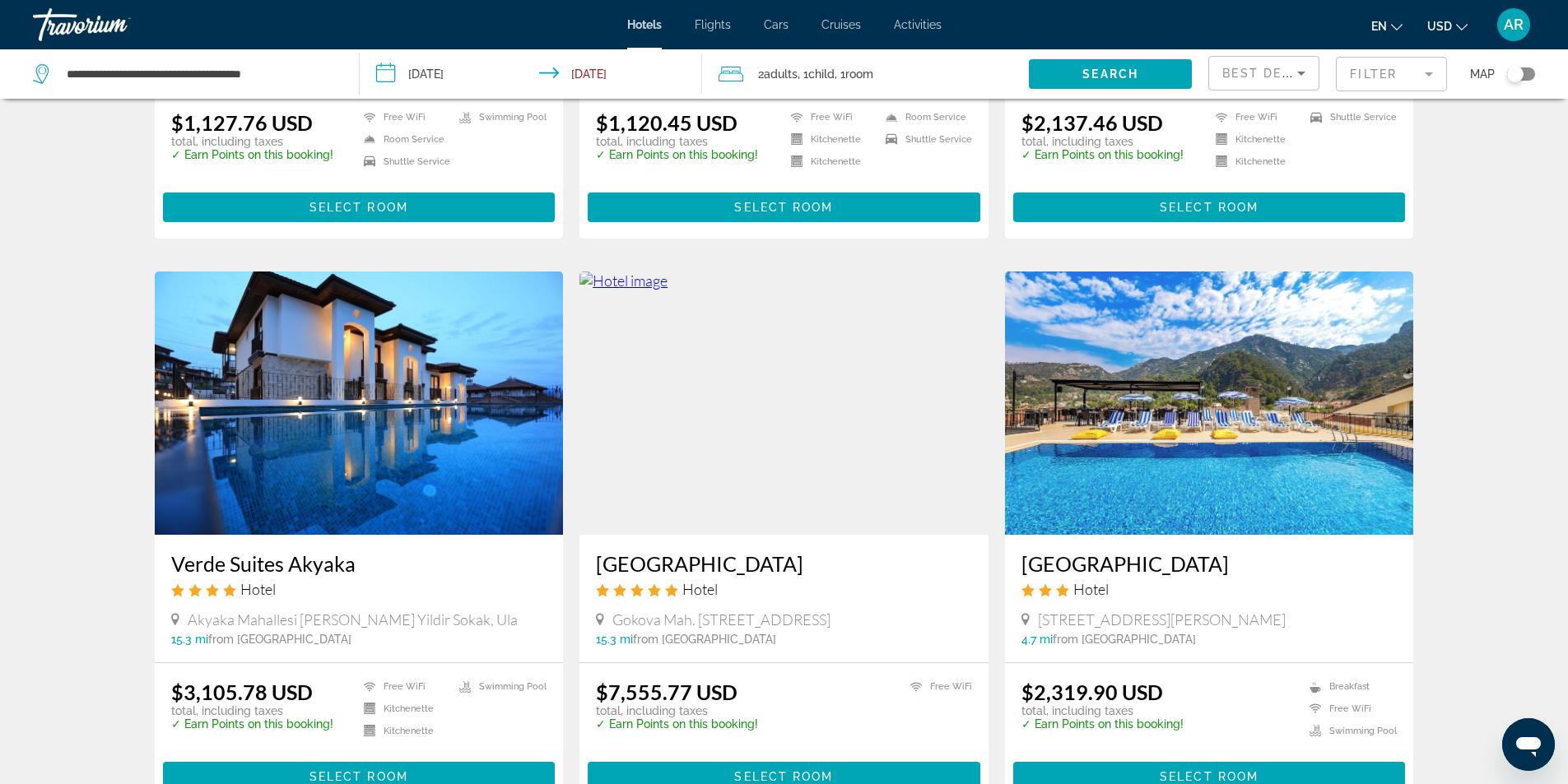
scroll to position [1953, 0]
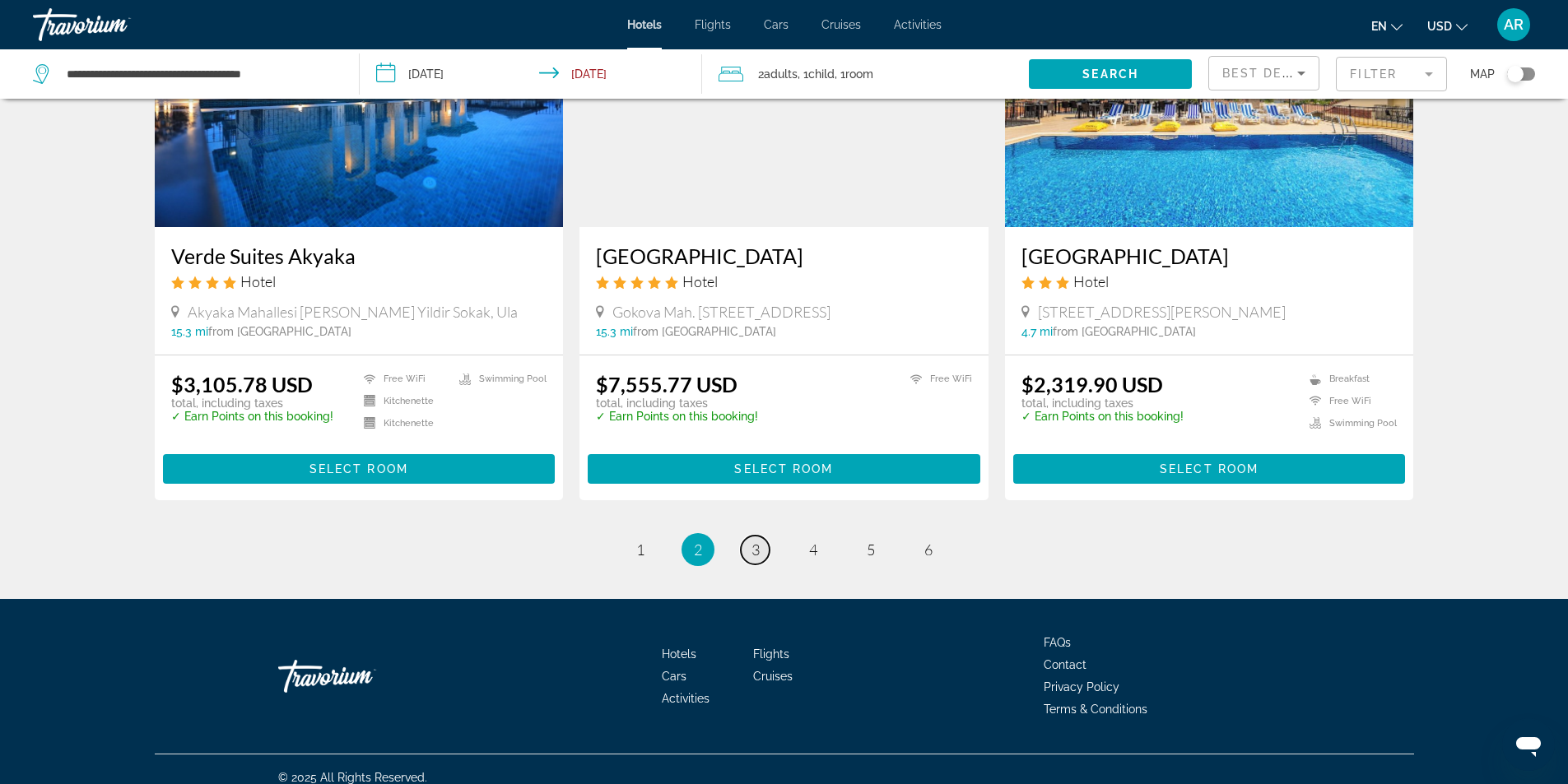
click at [750, 536] on link "page 3" at bounding box center [755, 550] width 29 height 29
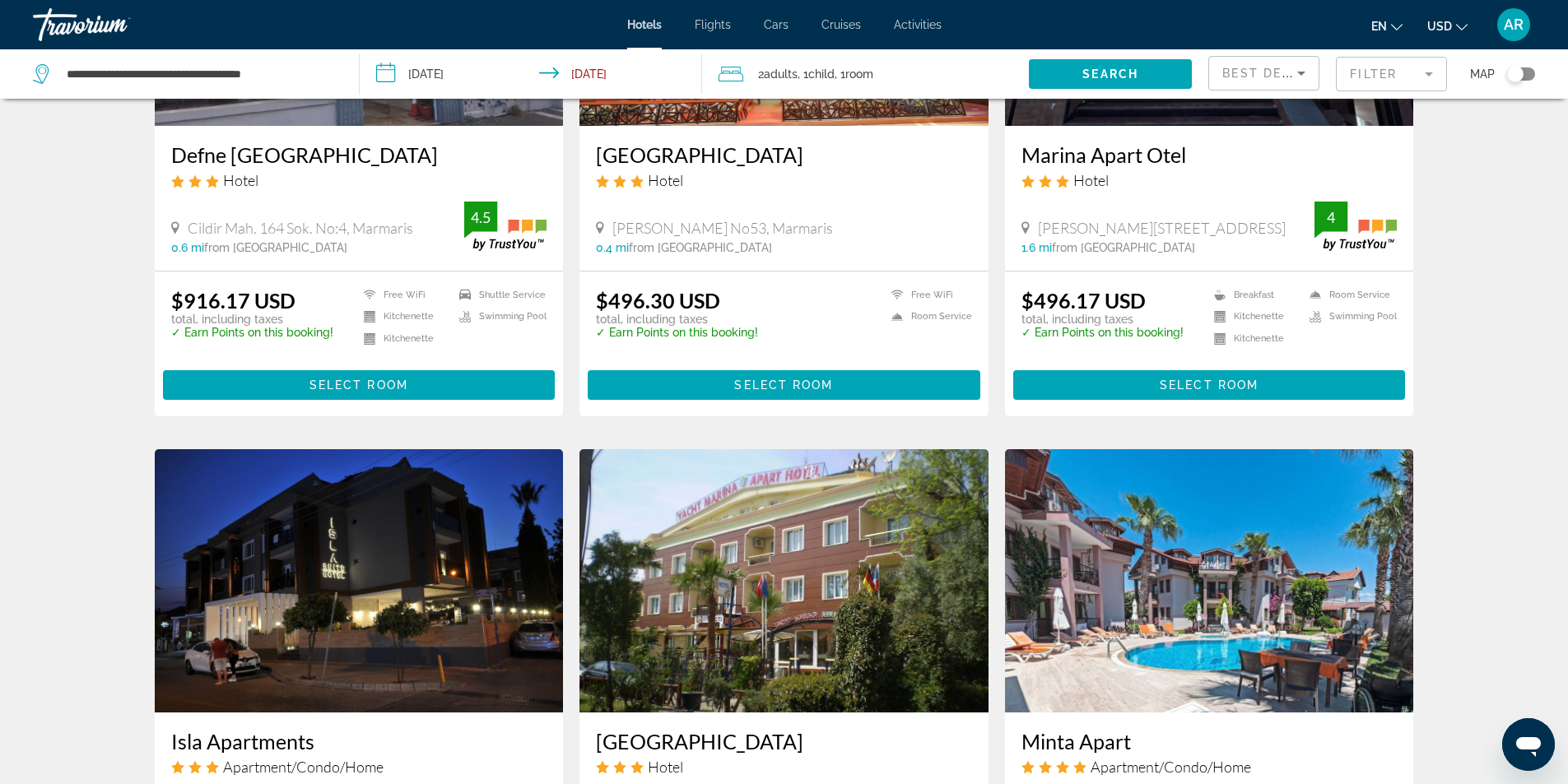
scroll to position [1810, 0]
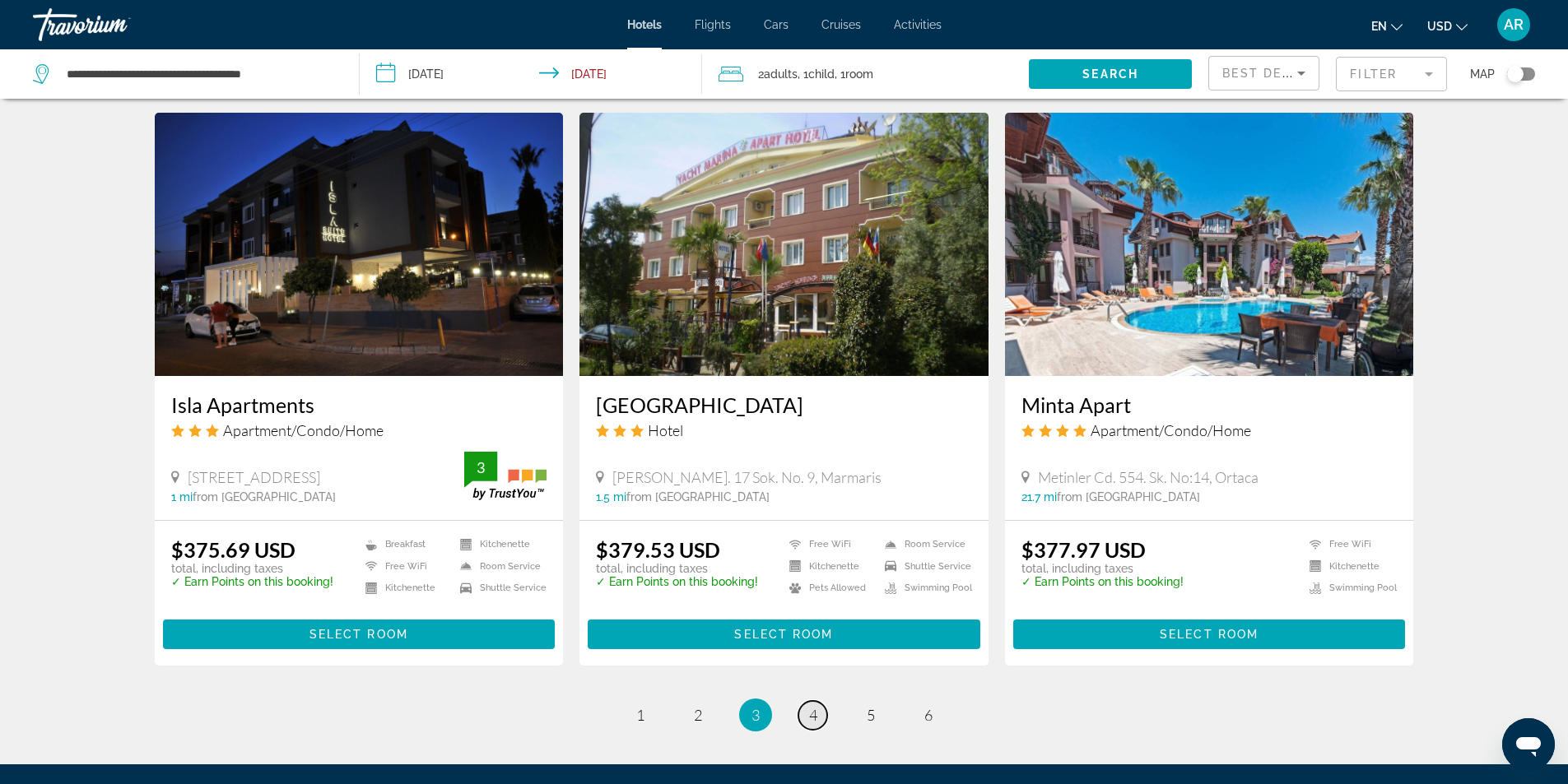
click at [809, 713] on span "4" at bounding box center [814, 714] width 9 height 18
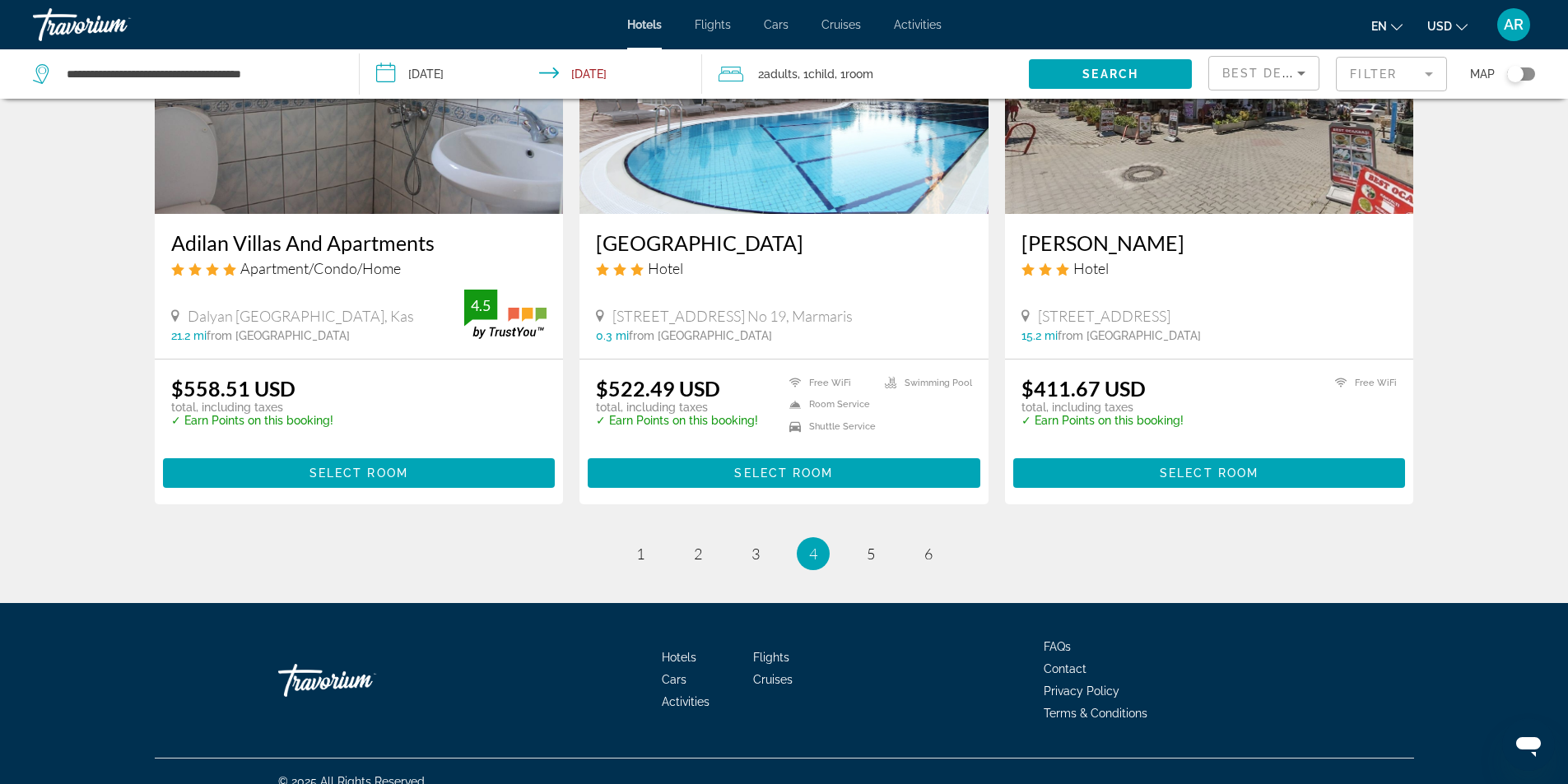
scroll to position [1967, 0]
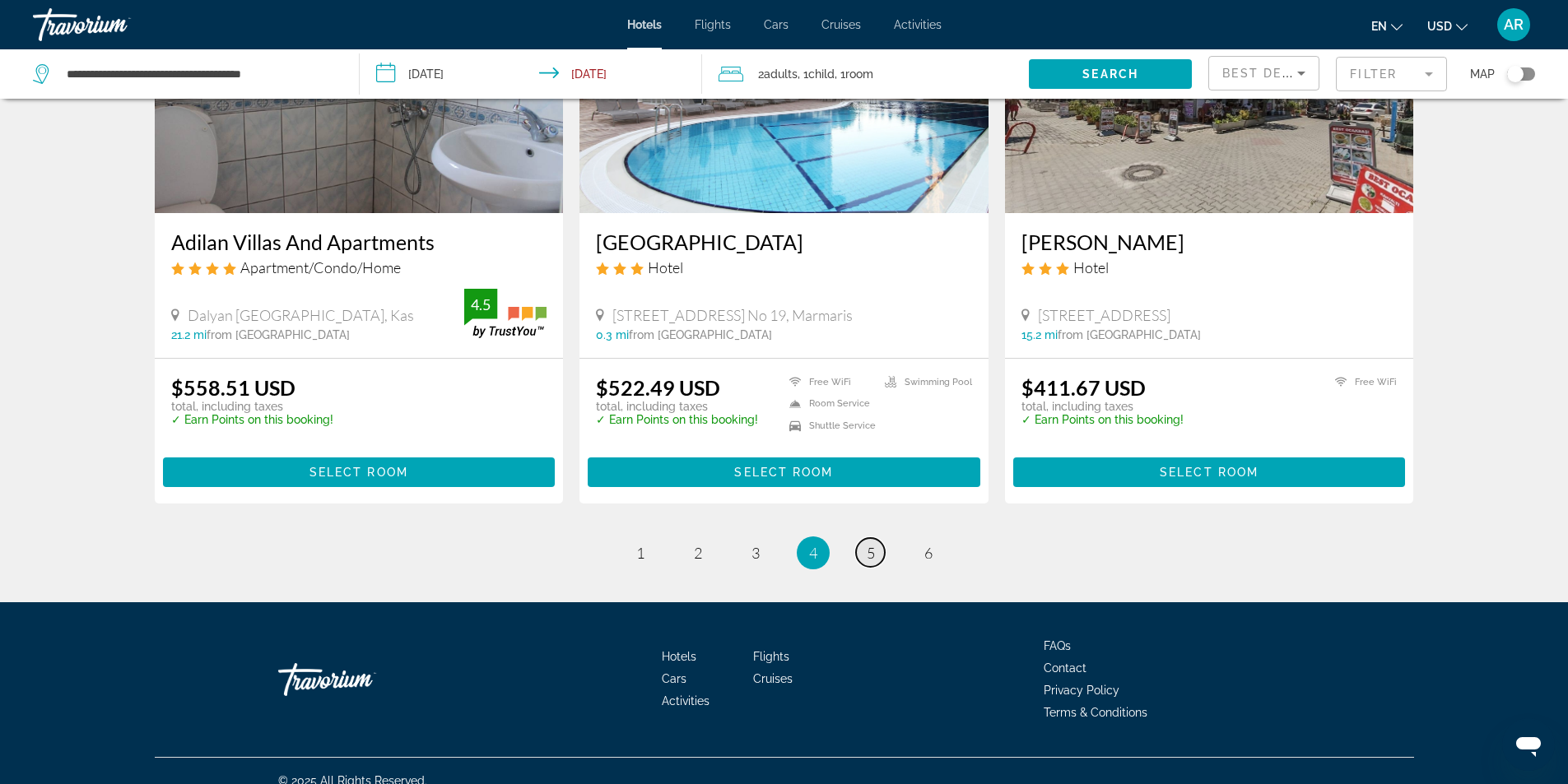
click at [860, 538] on link "page 5" at bounding box center [870, 553] width 29 height 29
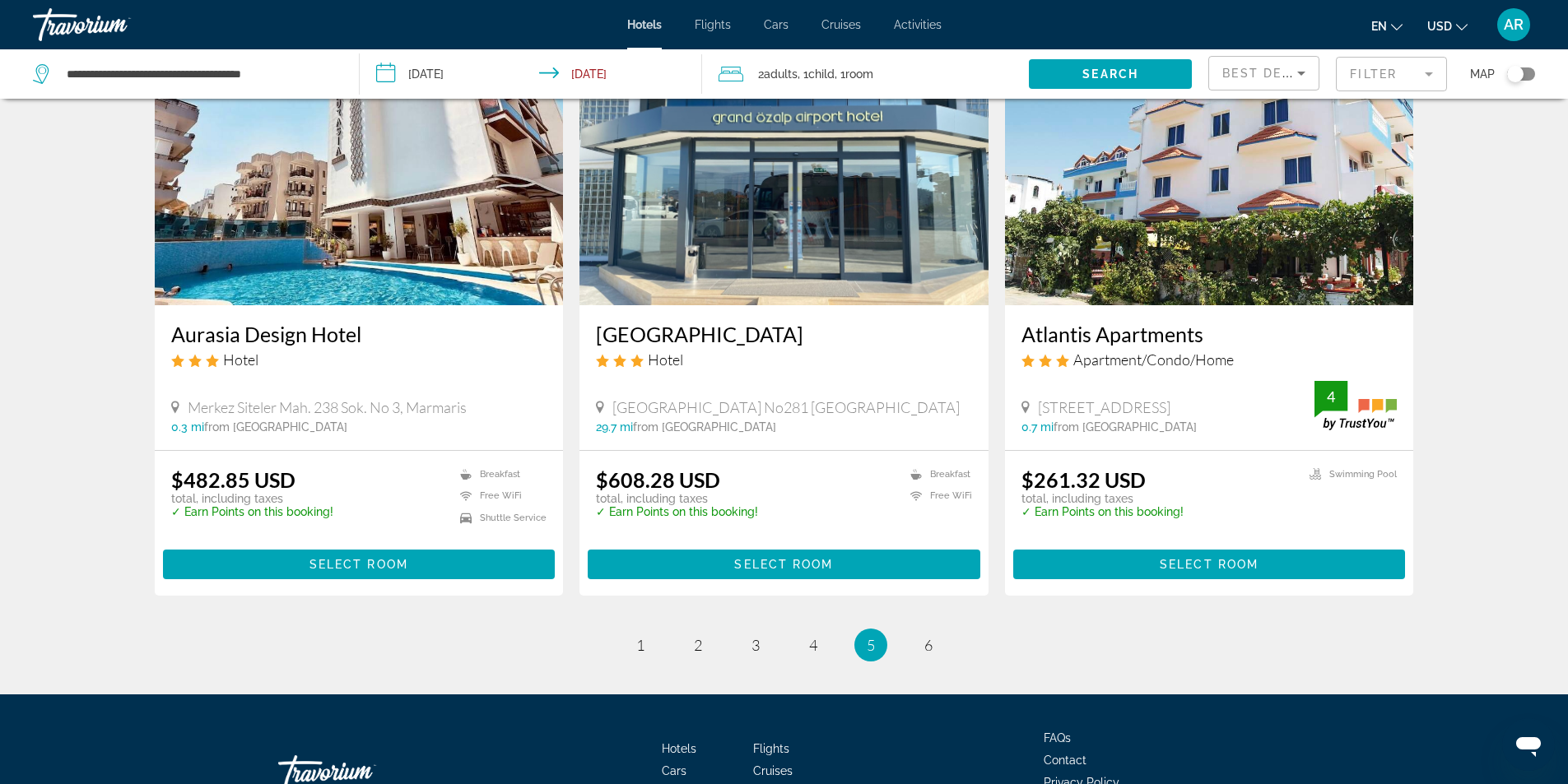
scroll to position [1952, 0]
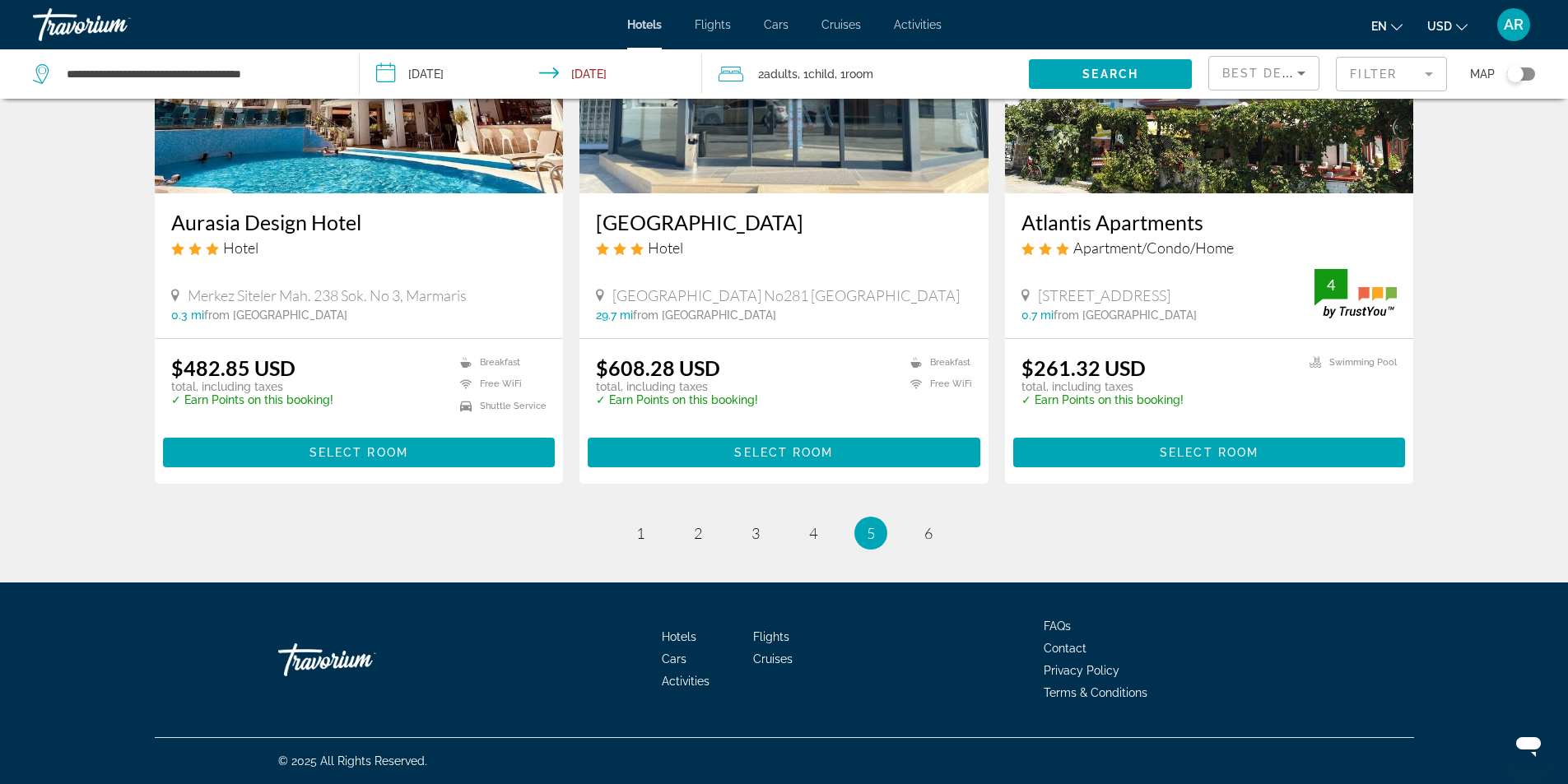
click at [940, 542] on li "page 6" at bounding box center [929, 533] width 33 height 33
click at [926, 538] on span "6" at bounding box center [929, 532] width 9 height 18
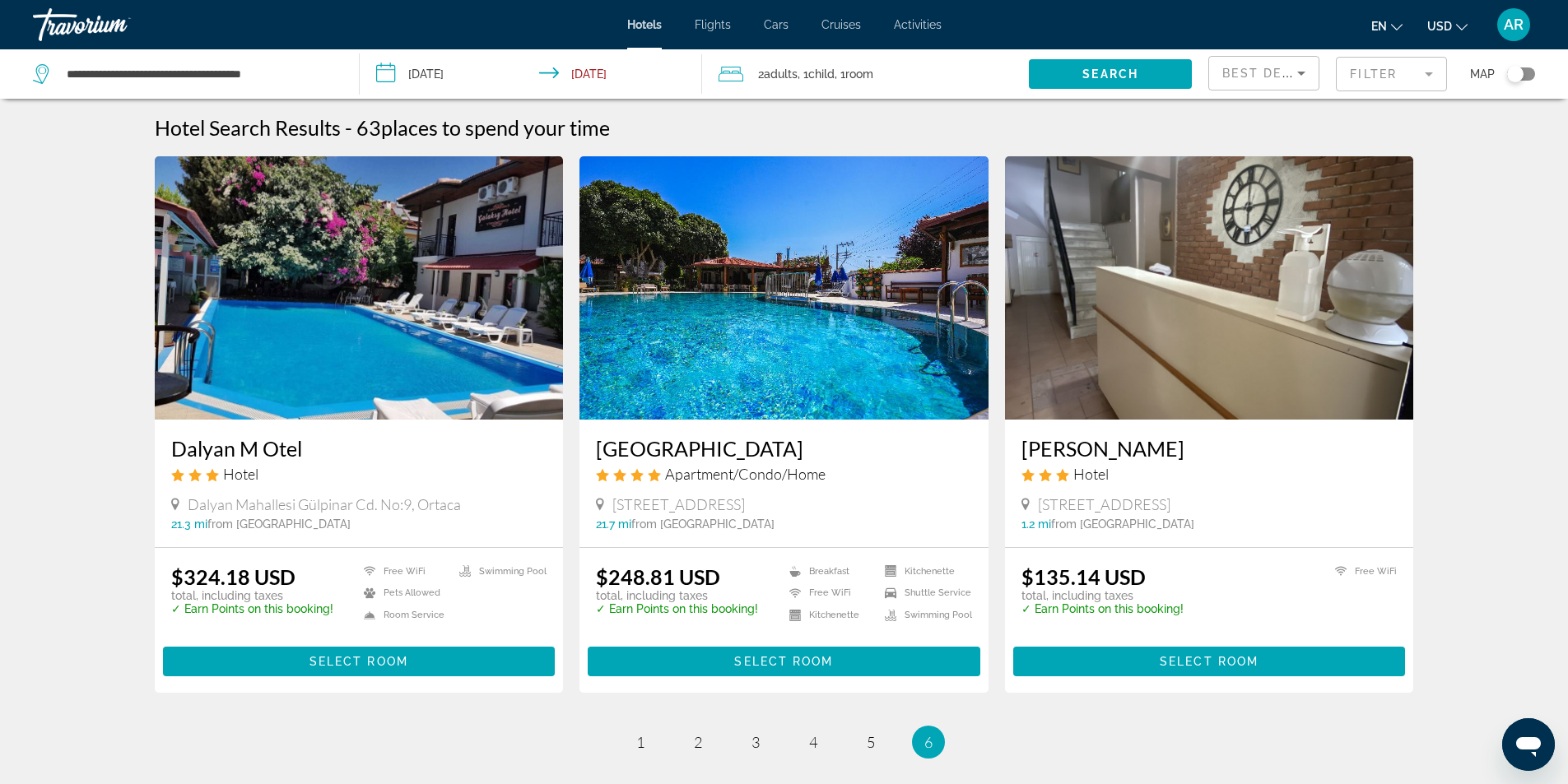
click at [581, 80] on input "**********" at bounding box center [534, 76] width 350 height 54
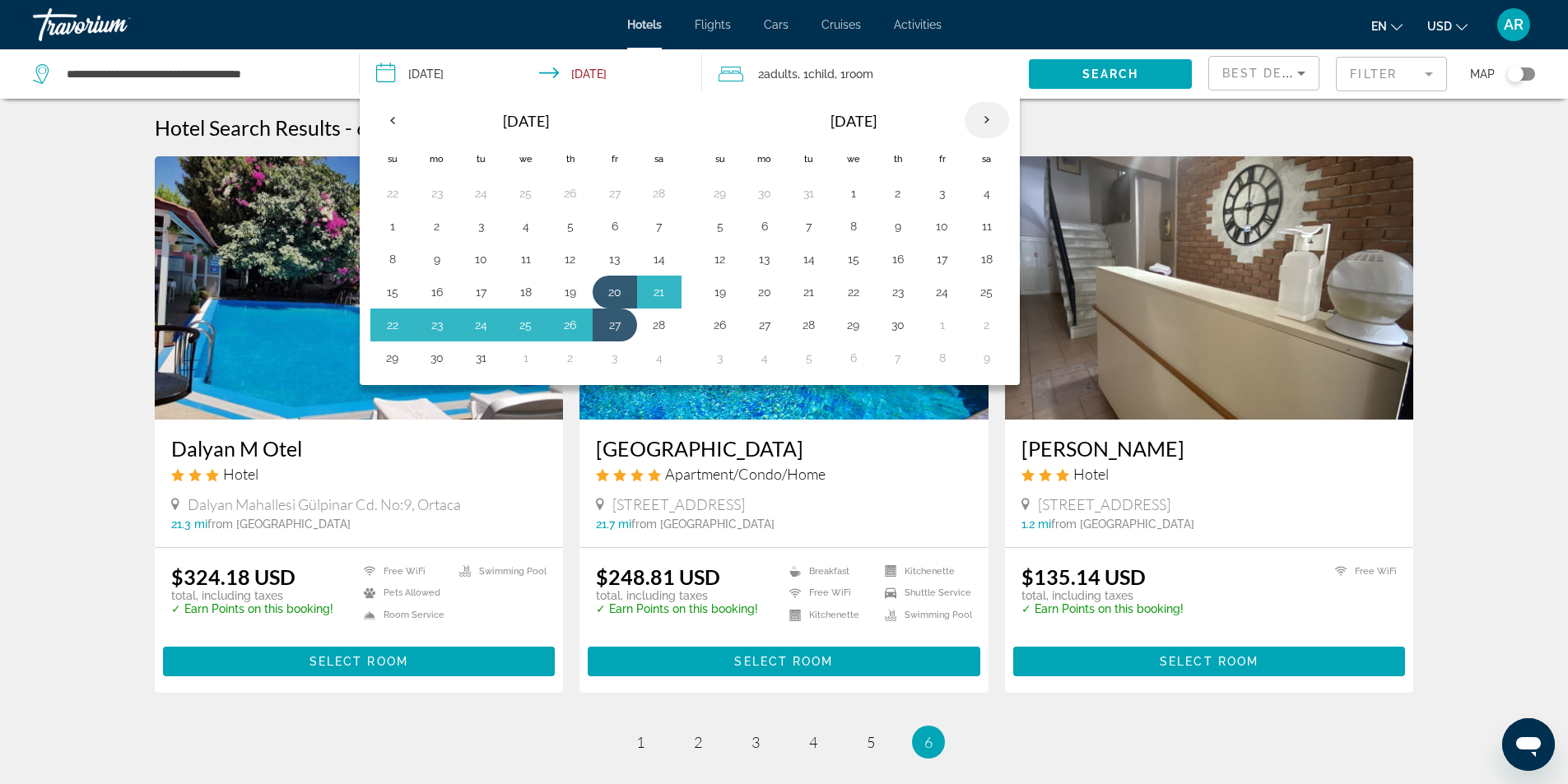
click at [986, 123] on th "Next month" at bounding box center [987, 120] width 45 height 36
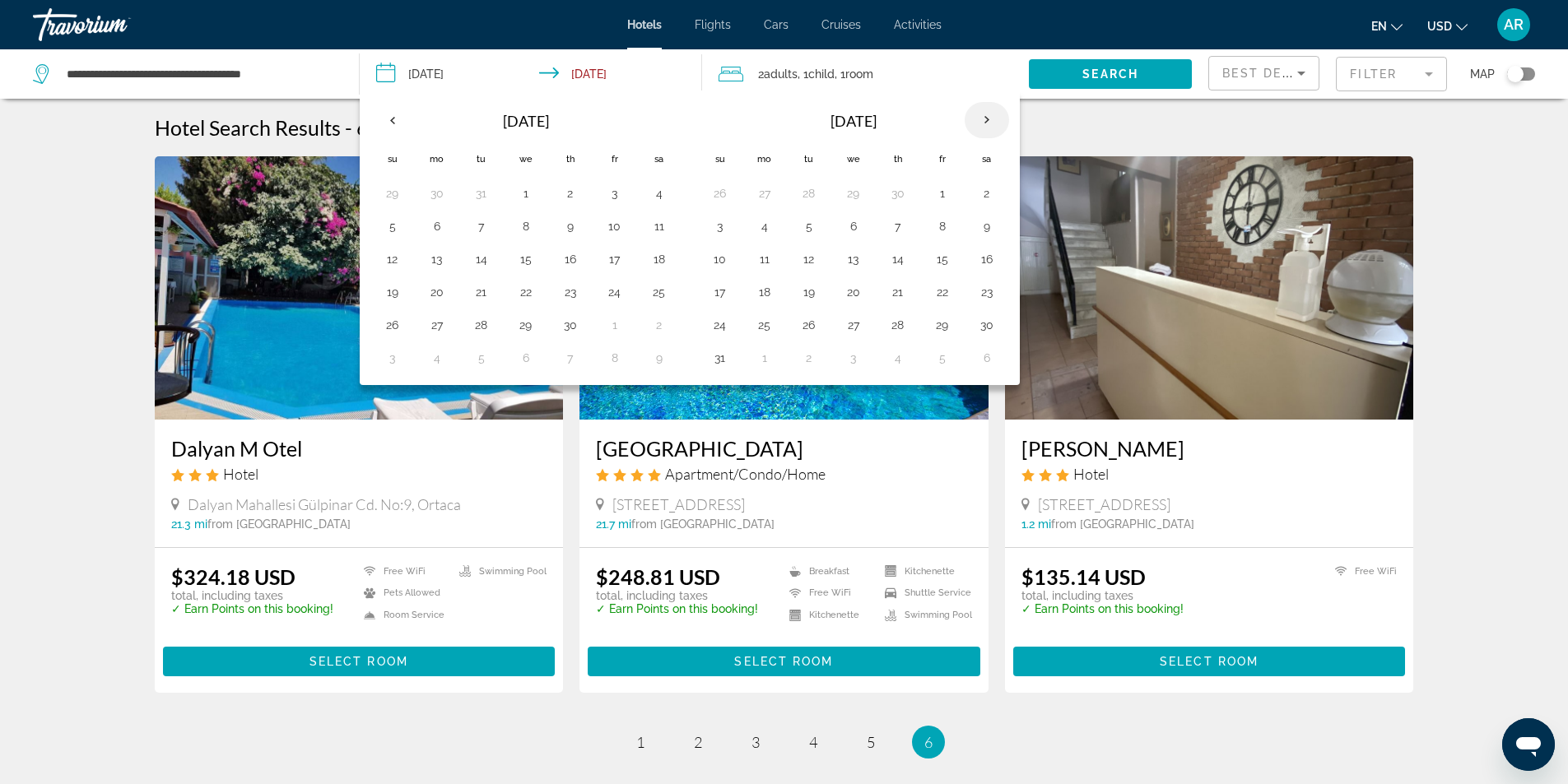
click at [986, 123] on th "Next month" at bounding box center [987, 120] width 45 height 36
click at [762, 196] on button "1" at bounding box center [765, 193] width 27 height 23
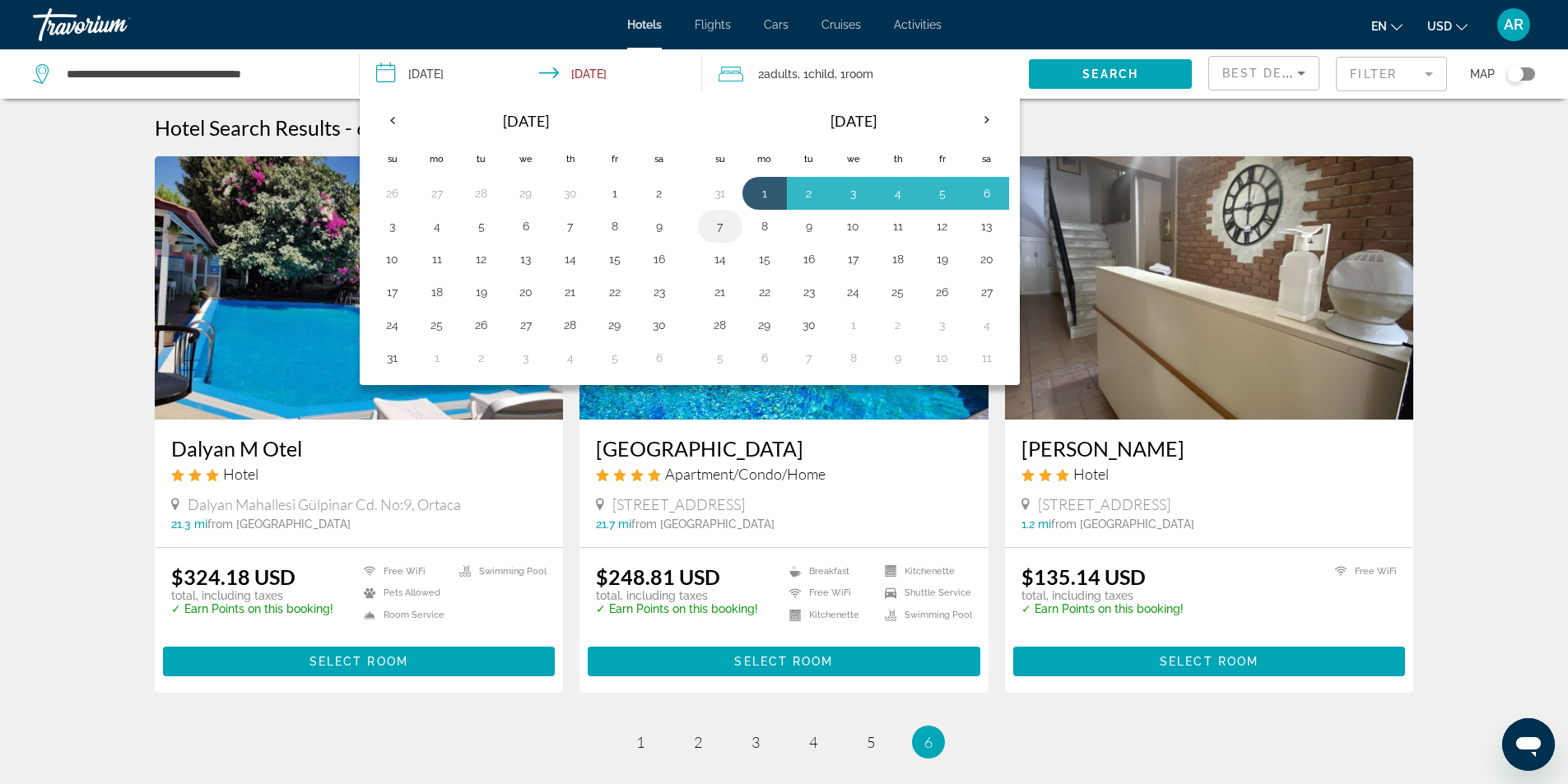
click at [717, 229] on button "7" at bounding box center [720, 226] width 27 height 23
type input "**********"
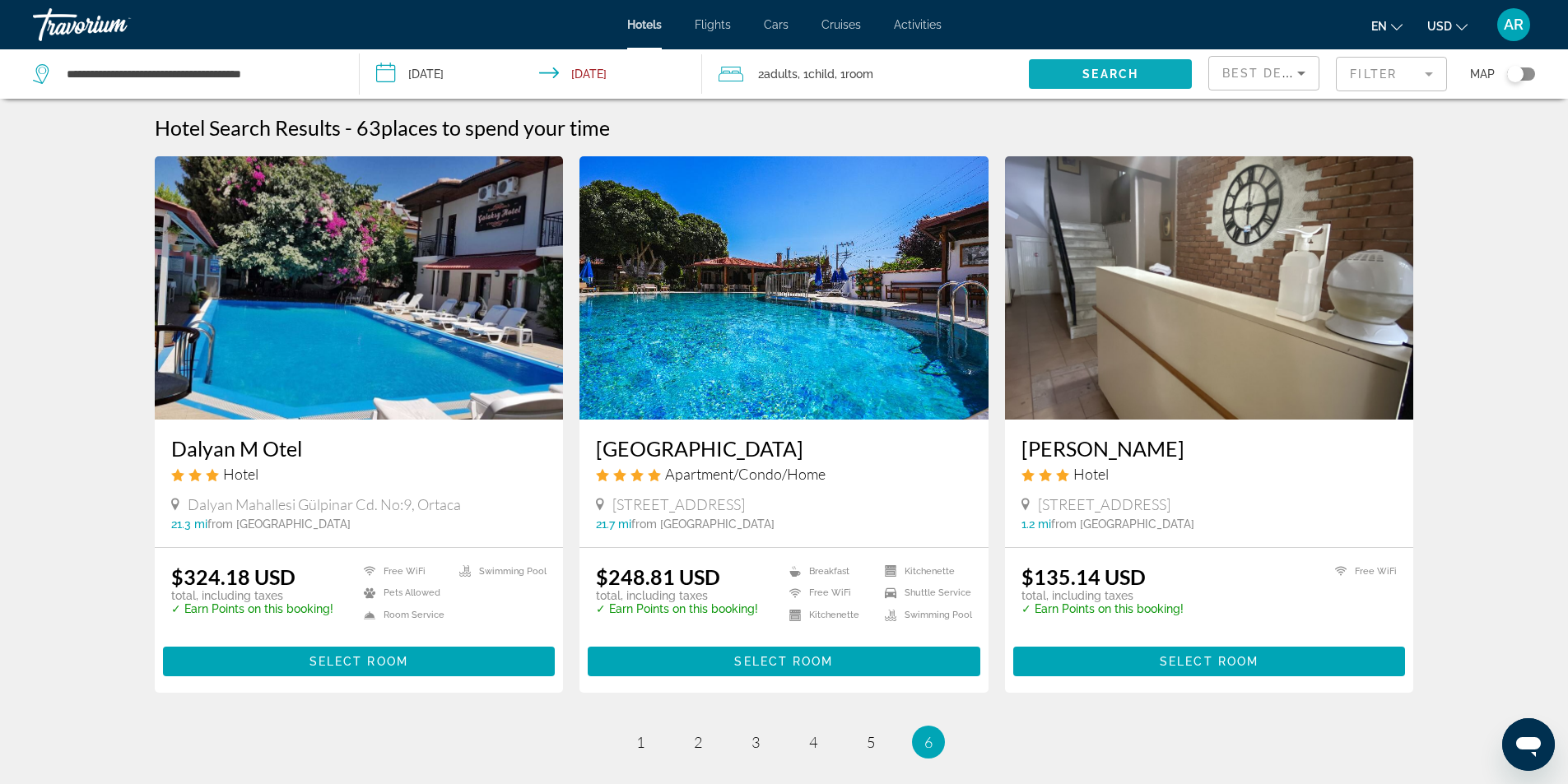
click at [1080, 76] on span "Search widget" at bounding box center [1111, 74] width 163 height 40
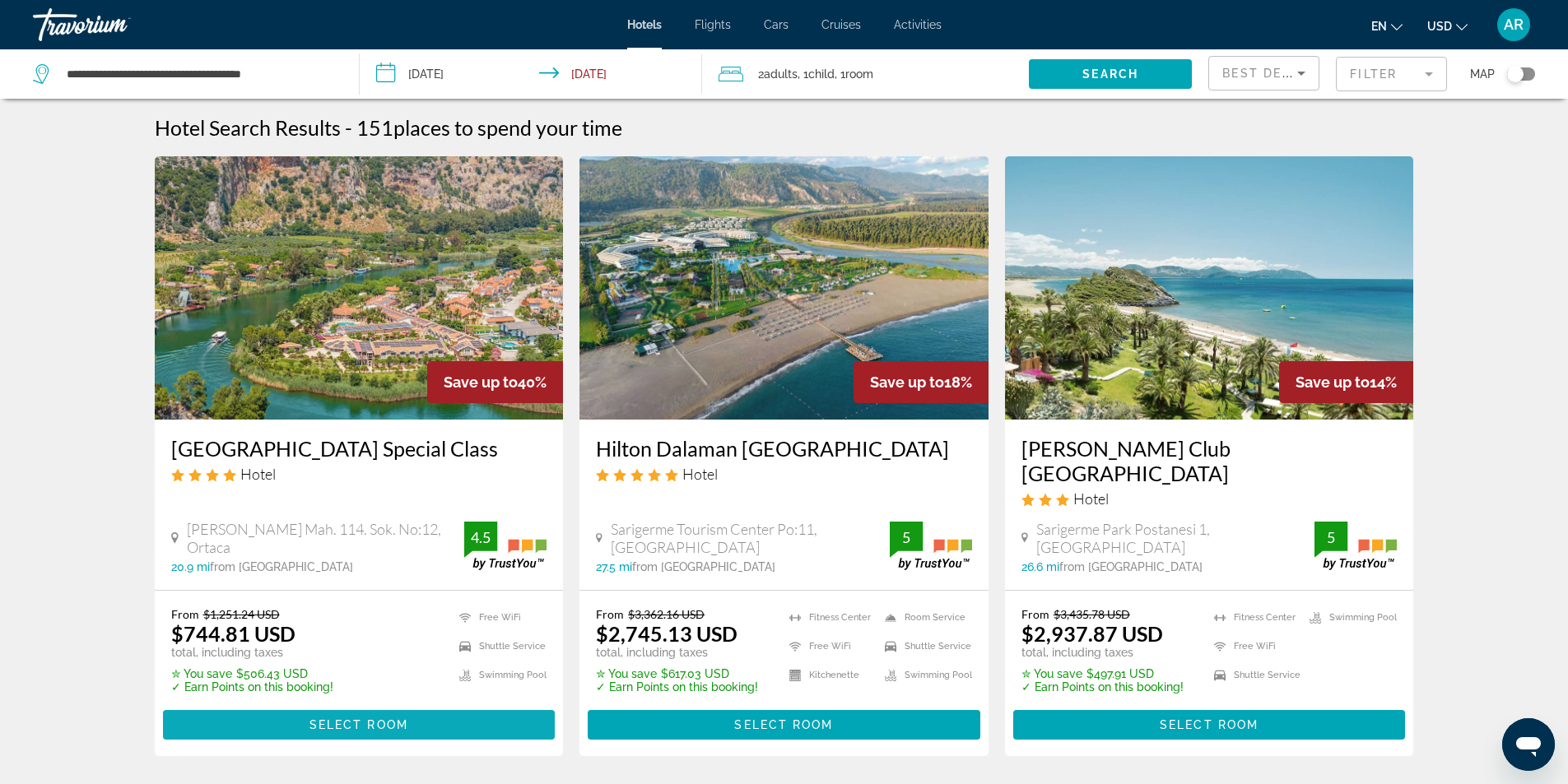
click at [429, 705] on span "Main content" at bounding box center [359, 725] width 393 height 40
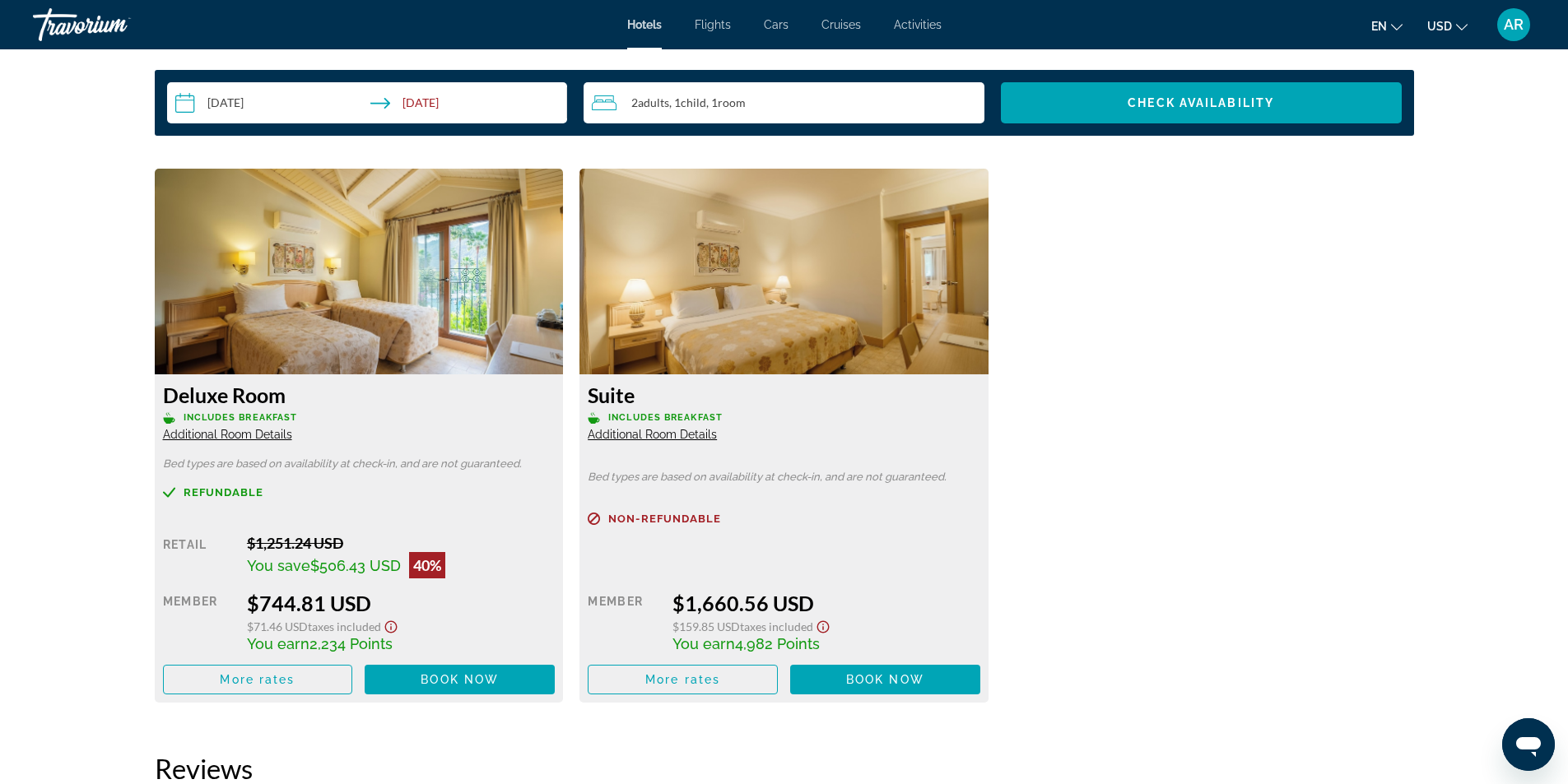
scroll to position [1810, 0]
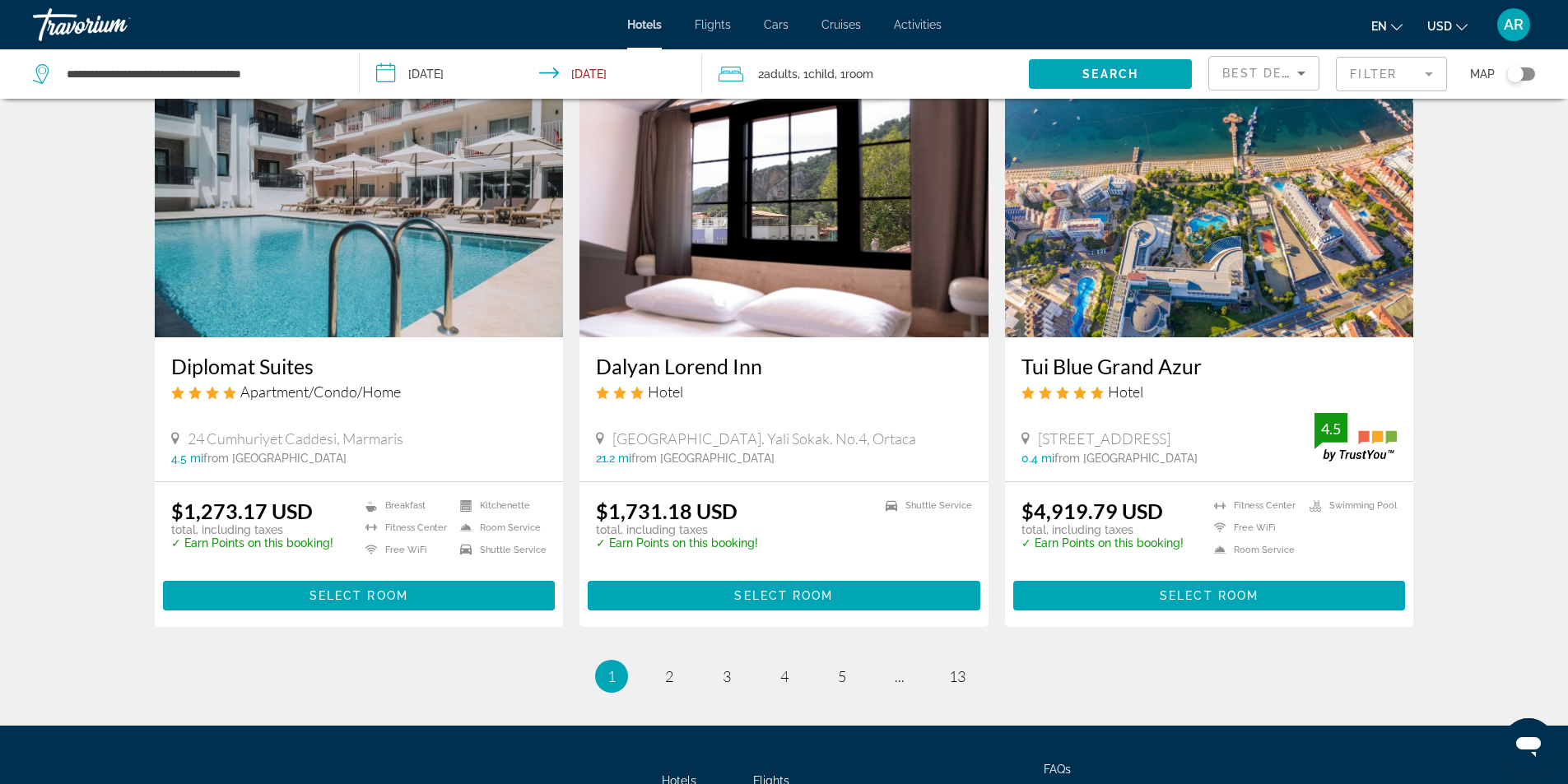
scroll to position [2027, 0]
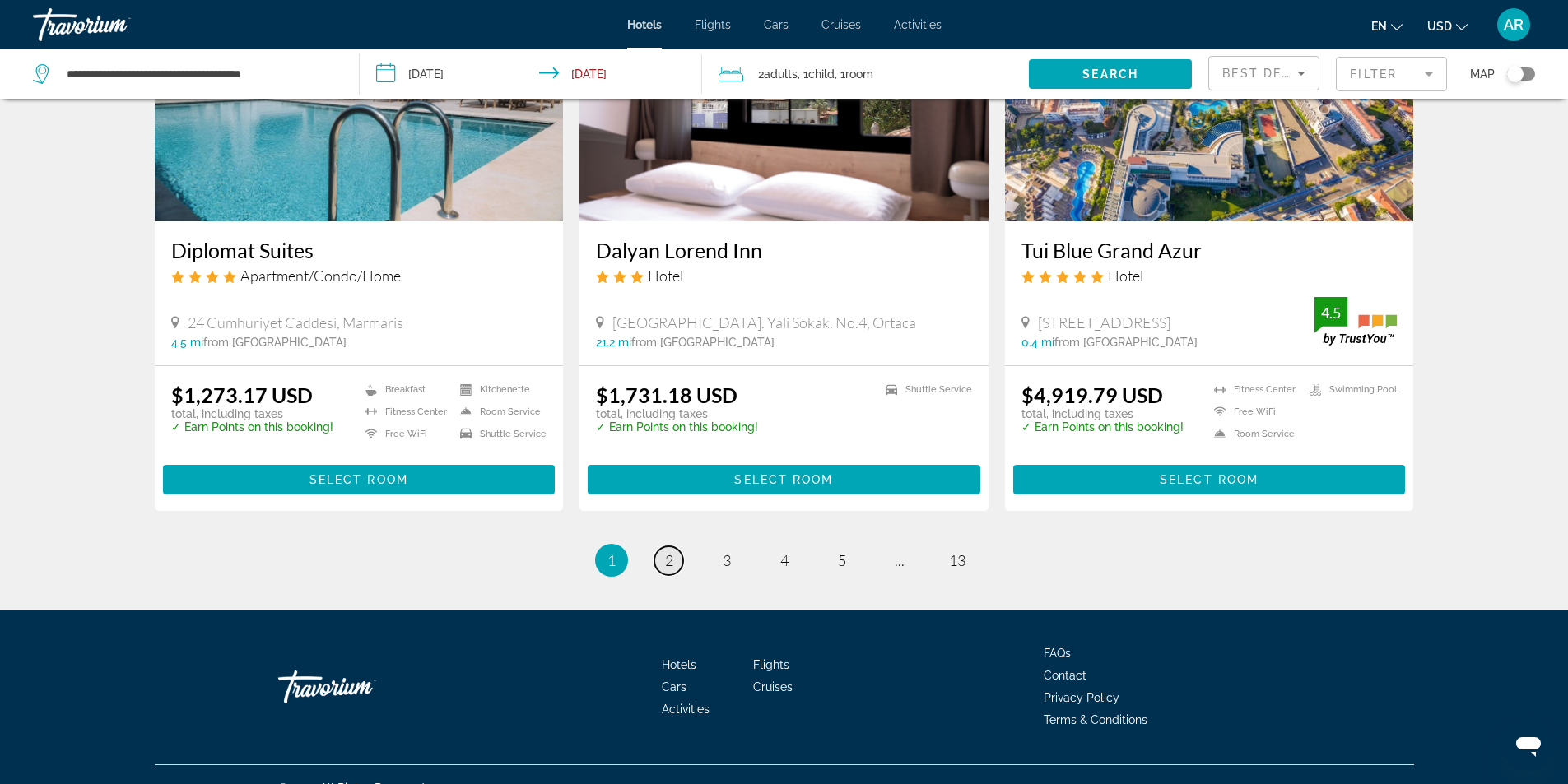
click at [657, 546] on link "page 2" at bounding box center [669, 561] width 29 height 29
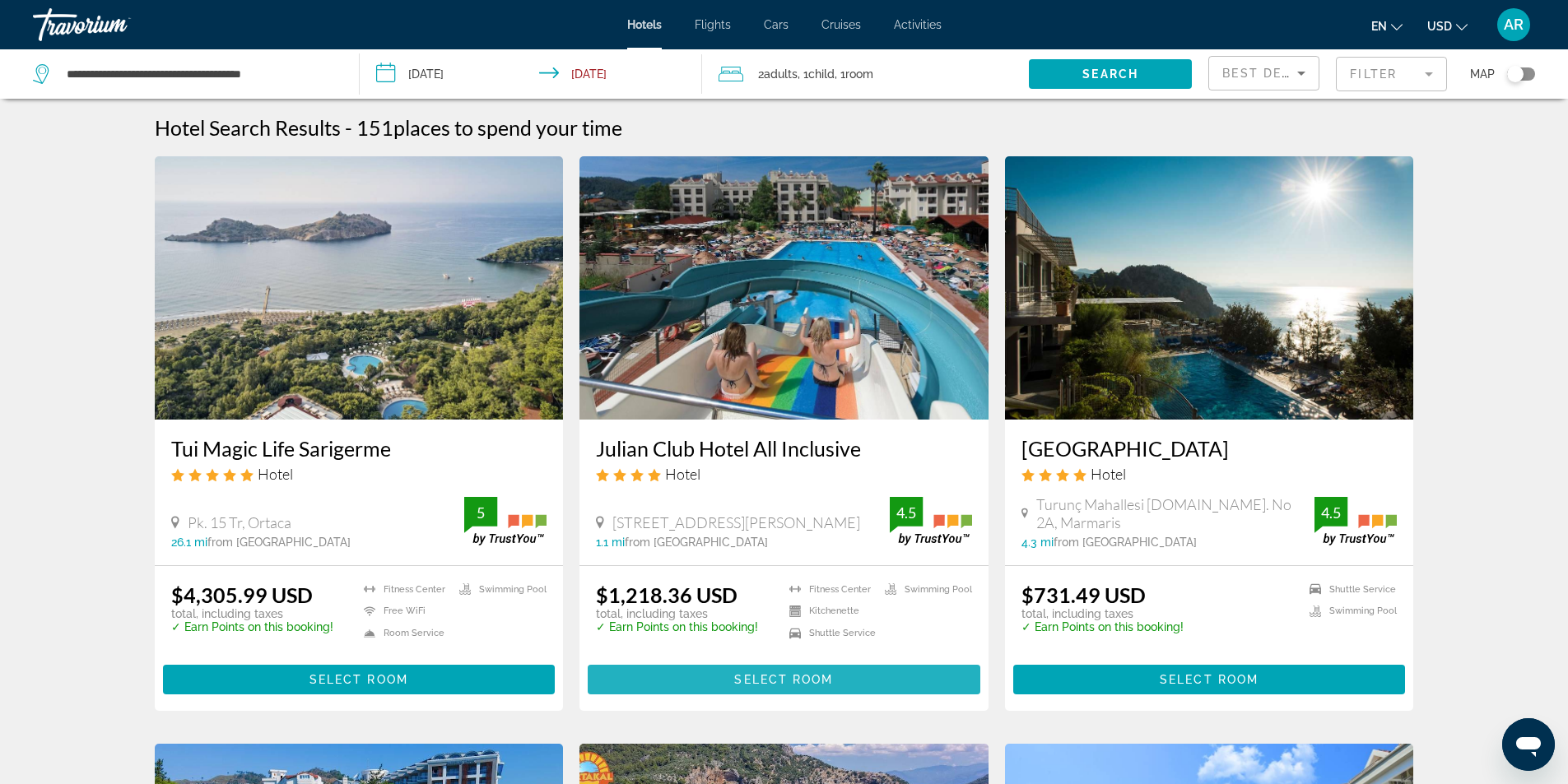
click at [761, 679] on span "Select Room" at bounding box center [784, 679] width 99 height 13
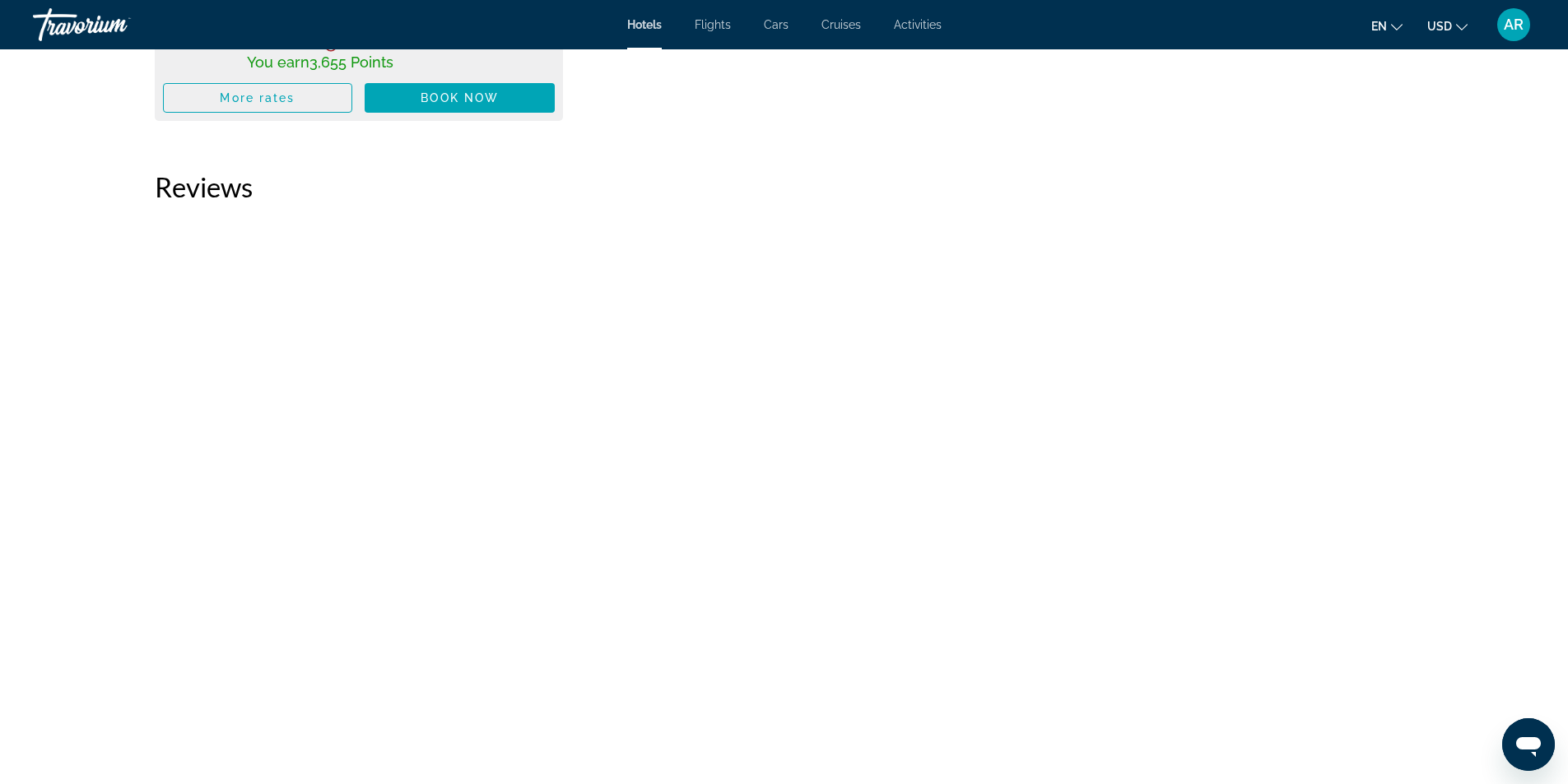
scroll to position [2303, 0]
